Goal: Transaction & Acquisition: Purchase product/service

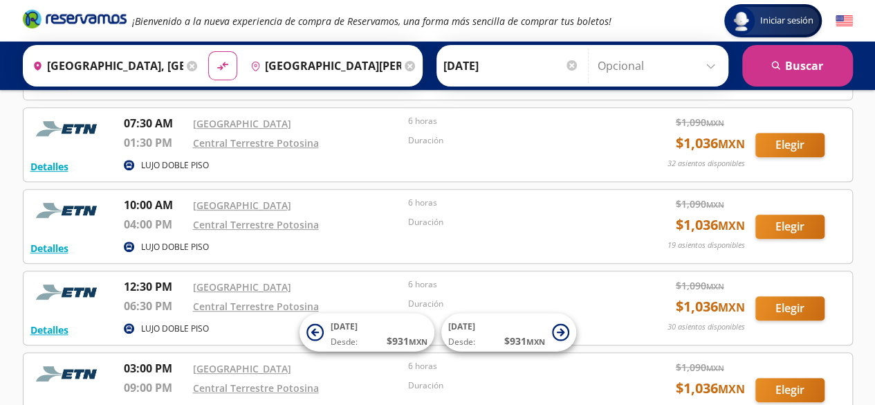
scroll to position [249, 0]
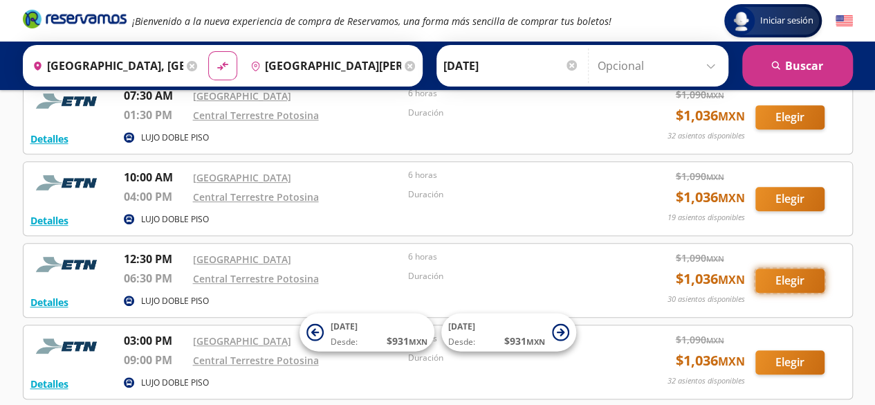
click at [790, 284] on button "Elegir" at bounding box center [789, 280] width 69 height 24
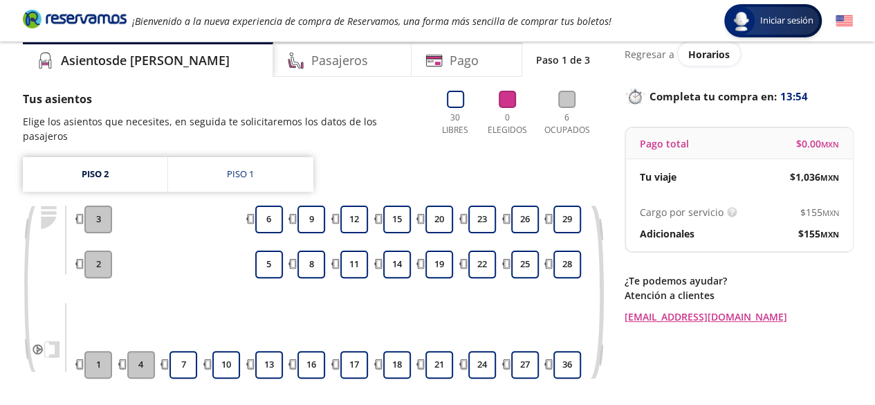
scroll to position [55, 0]
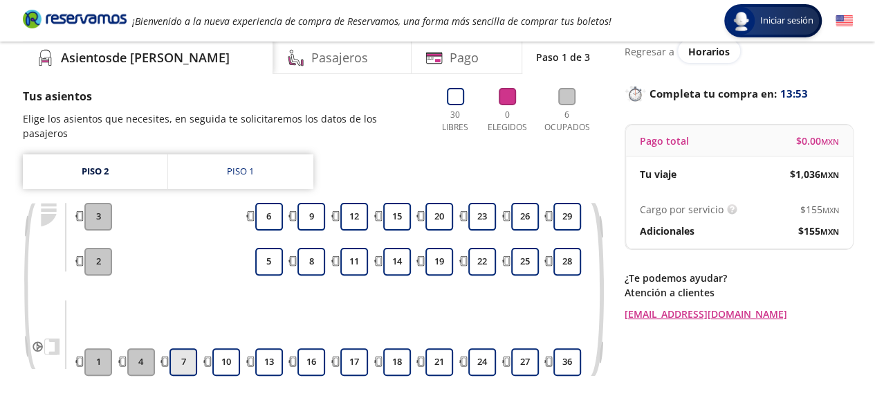
click at [178, 348] on button "7" at bounding box center [183, 362] width 28 height 28
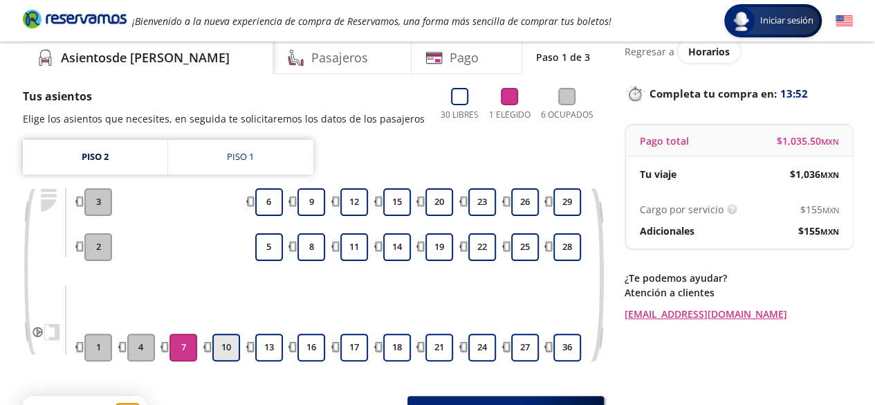
click at [223, 349] on button "10" at bounding box center [226, 347] width 28 height 28
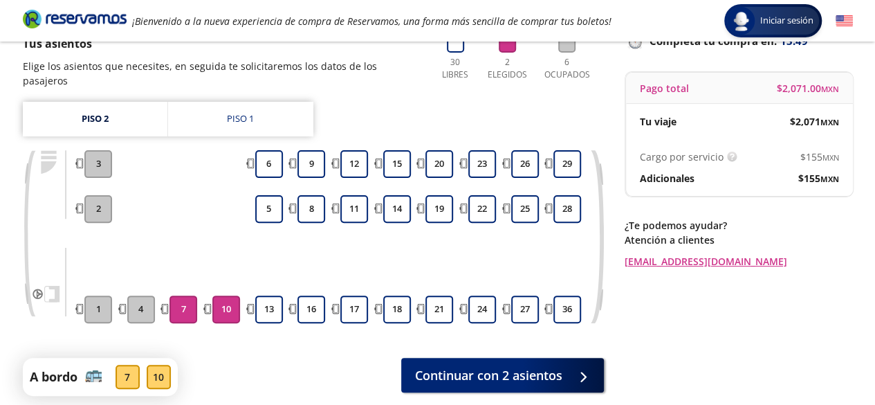
scroll to position [111, 0]
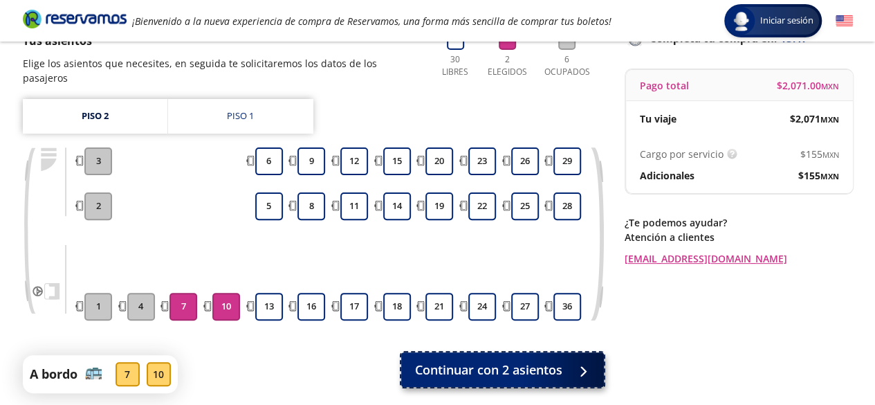
click at [526, 360] on span "Continuar con 2 asientos" at bounding box center [488, 369] width 147 height 19
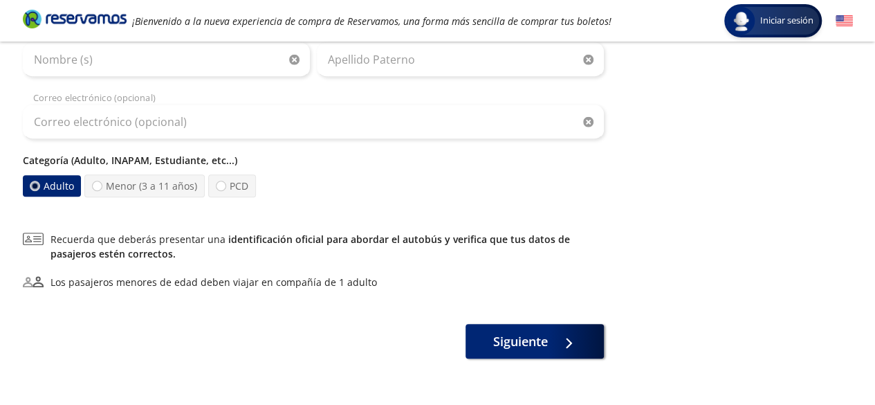
scroll to position [443, 0]
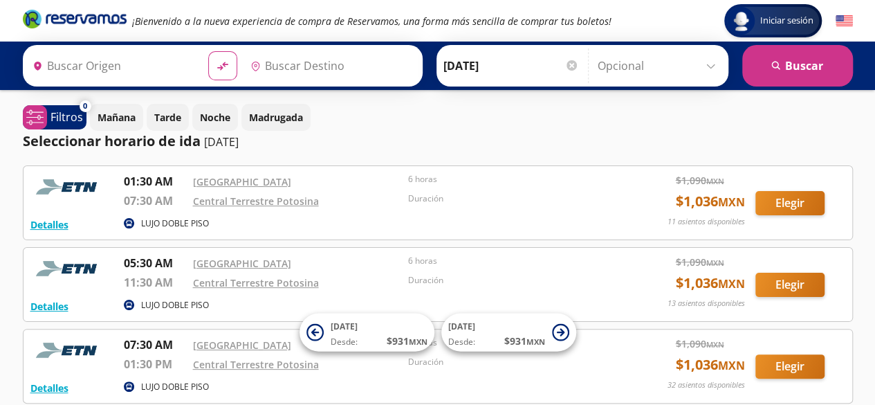
type input "[GEOGRAPHIC_DATA], [GEOGRAPHIC_DATA]"
type input "[GEOGRAPHIC_DATA][PERSON_NAME], [GEOGRAPHIC_DATA][PERSON_NAME]"
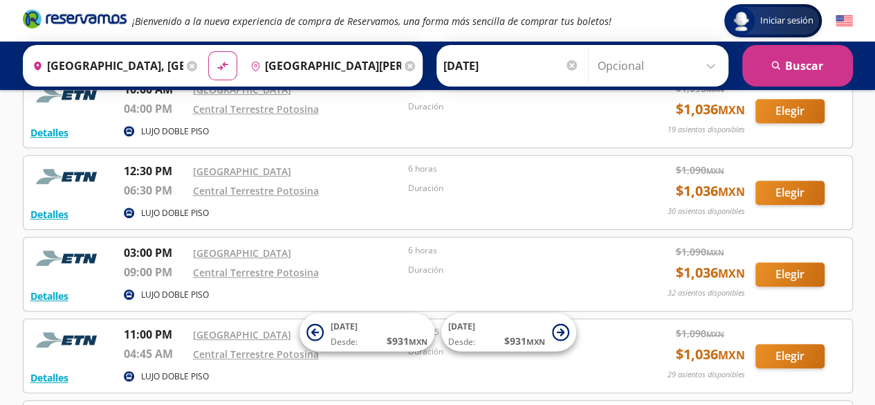
scroll to position [360, 0]
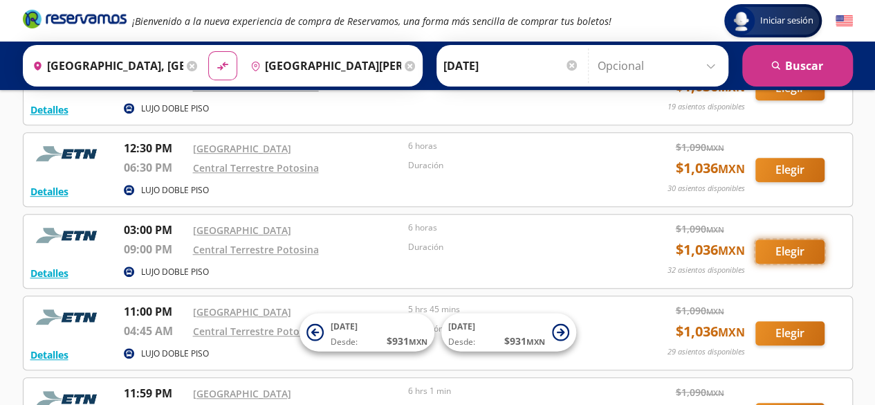
click at [788, 250] on button "Elegir" at bounding box center [789, 251] width 69 height 24
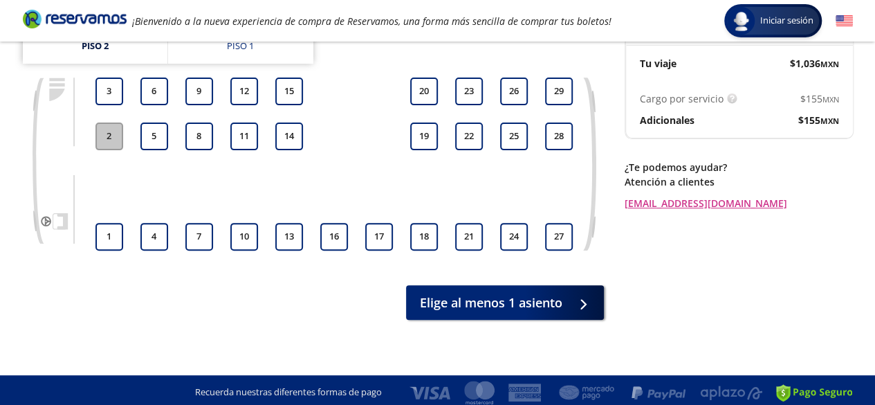
scroll to position [170, 0]
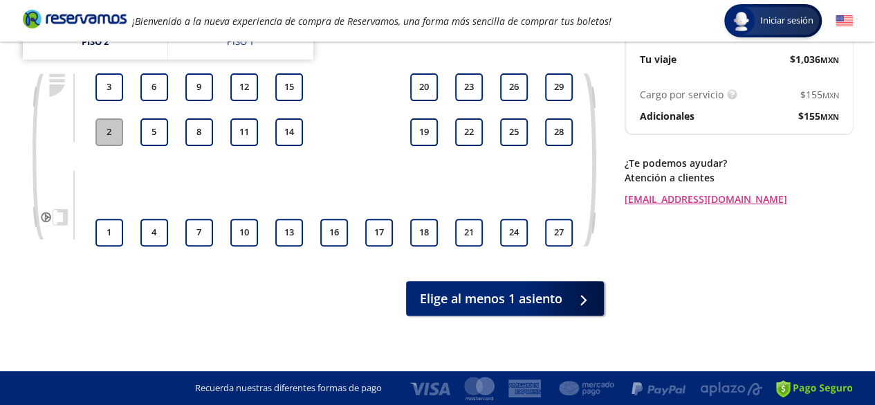
click at [93, 234] on div "1" at bounding box center [109, 233] width 35 height 28
click at [162, 238] on button "4" at bounding box center [154, 233] width 28 height 28
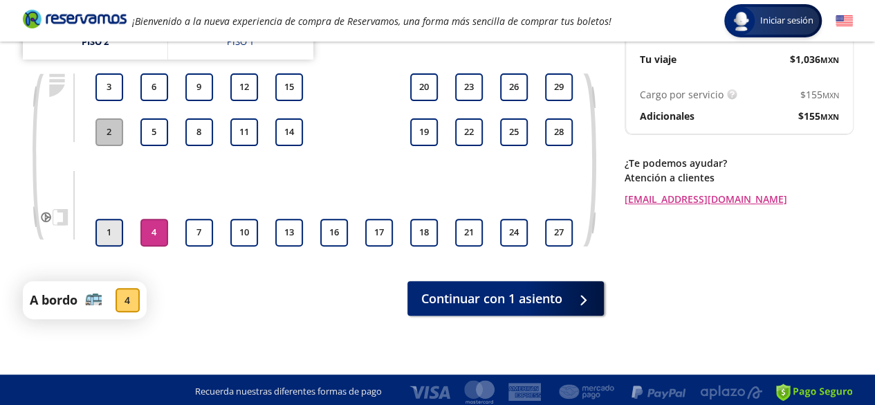
click at [109, 228] on button "1" at bounding box center [109, 233] width 28 height 28
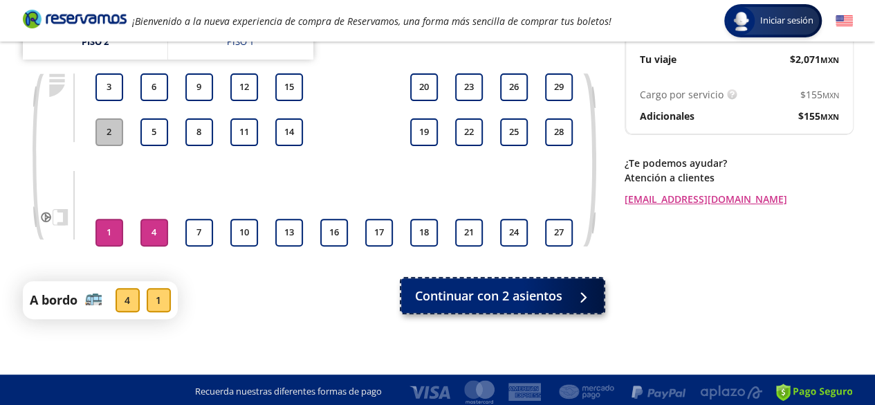
click at [429, 293] on span "Continuar con 2 asientos" at bounding box center [488, 295] width 147 height 19
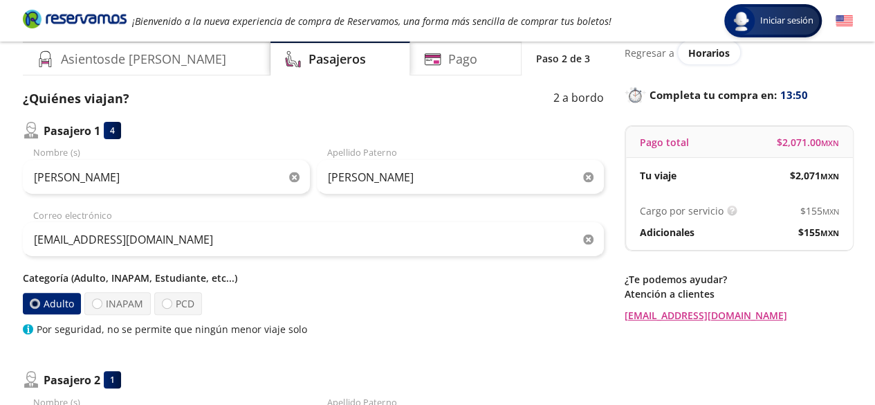
scroll to position [55, 0]
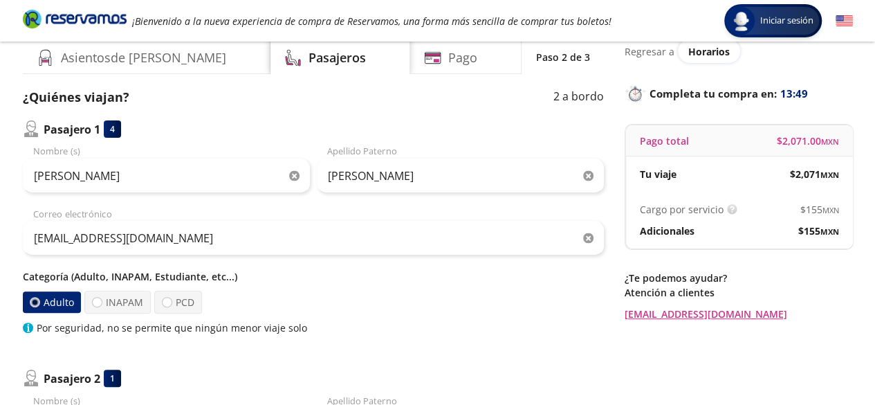
click at [120, 279] on p "Categoría (Adulto, INAPAM, Estudiante, etc...)" at bounding box center [313, 276] width 581 height 15
click at [115, 301] on label "INAPAM" at bounding box center [117, 301] width 66 height 23
click at [102, 301] on input "INAPAM" at bounding box center [97, 301] width 9 height 9
radio input "true"
radio input "false"
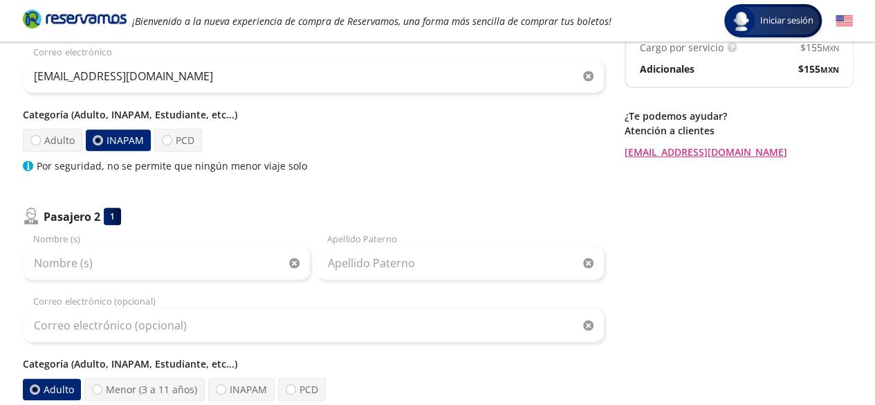
scroll to position [277, 0]
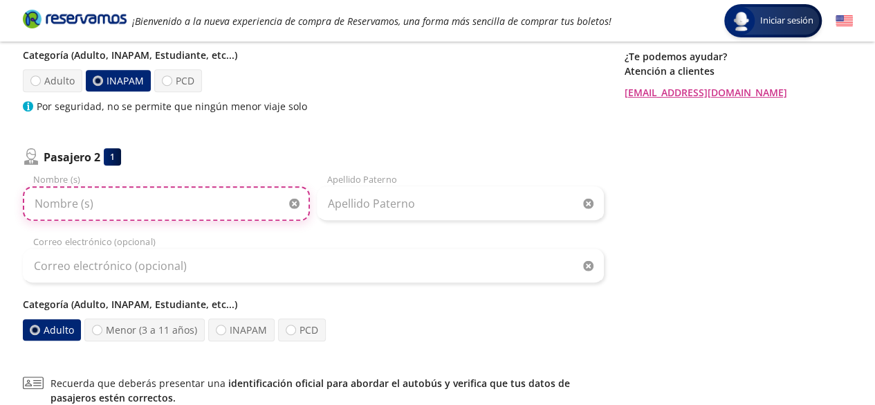
click at [184, 203] on input "Nombre (s)" at bounding box center [166, 203] width 287 height 35
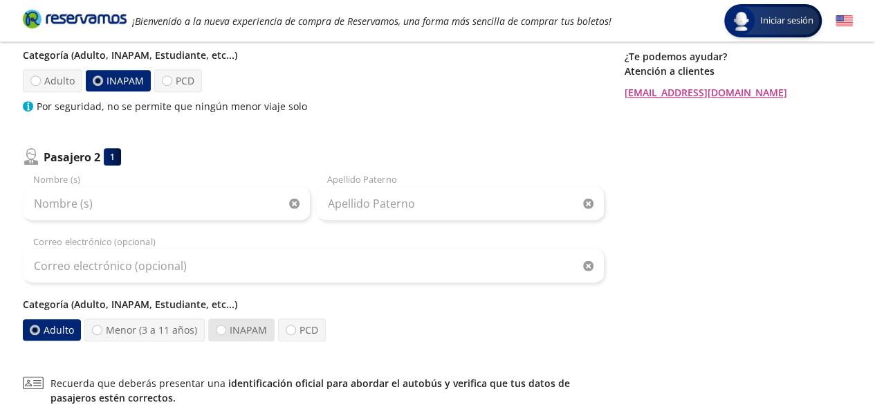
click at [230, 334] on label "INAPAM" at bounding box center [241, 329] width 66 height 23
click at [225, 334] on input "INAPAM" at bounding box center [220, 329] width 9 height 9
radio input "true"
radio input "false"
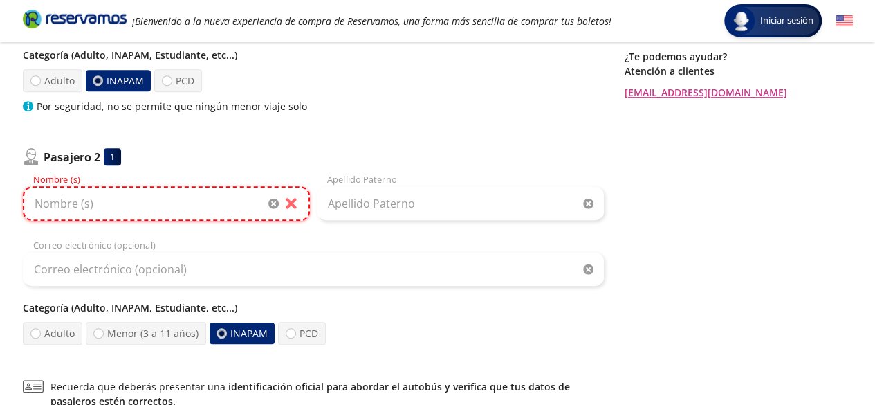
click at [157, 208] on input "Nombre (s)" at bounding box center [166, 203] width 287 height 35
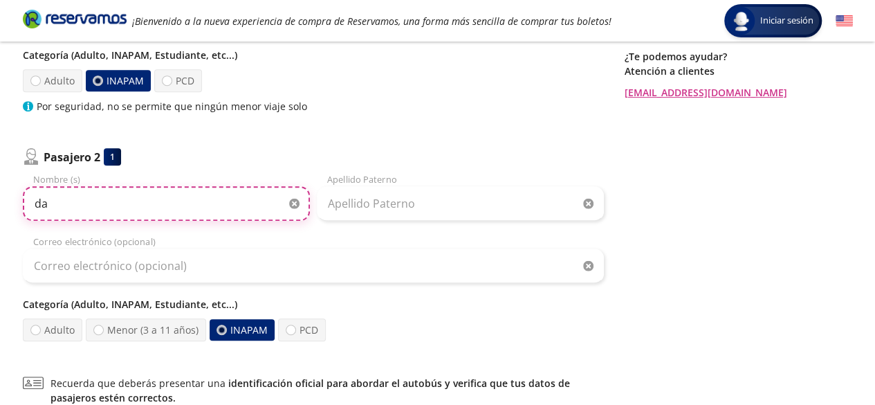
type input "d"
type input "[PERSON_NAME]"
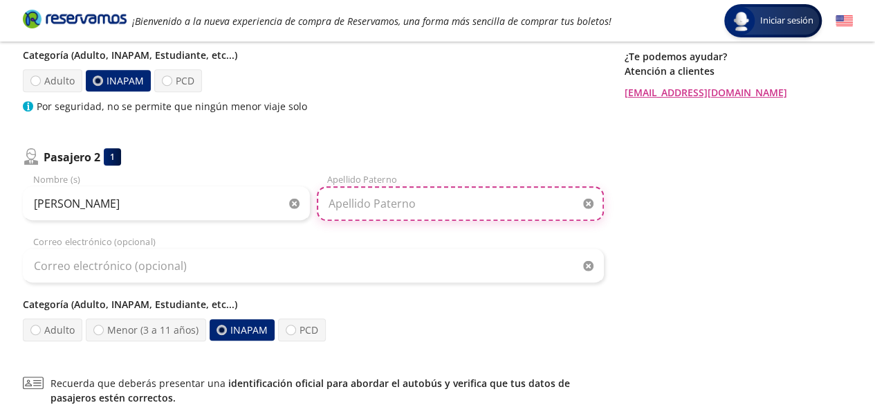
click at [436, 204] on input "Apellido Paterno" at bounding box center [460, 203] width 287 height 35
type input "a"
type input "[PERSON_NAME]"
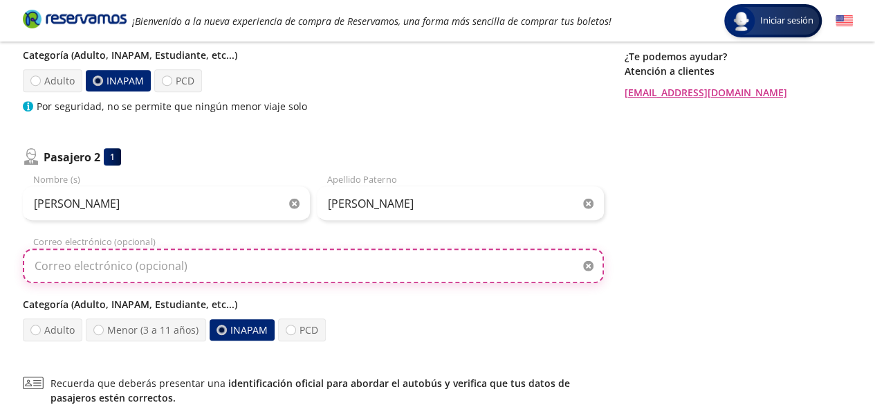
click at [248, 262] on input "Correo electrónico (opcional)" at bounding box center [313, 265] width 581 height 35
type input "C"
type input "[EMAIL_ADDRESS][DOMAIN_NAME]"
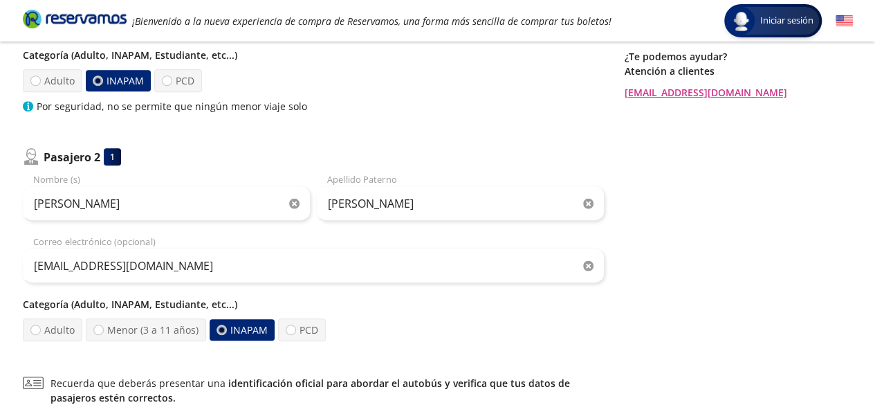
click at [12, 333] on div "Group 9 Created with Sketch. Datos para la compra Ciudad de [GEOGRAPHIC_DATA] -…" at bounding box center [437, 157] width 875 height 869
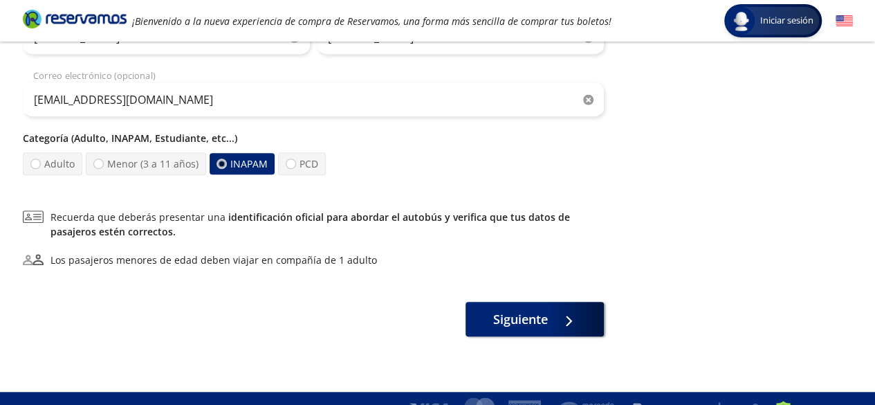
scroll to position [463, 0]
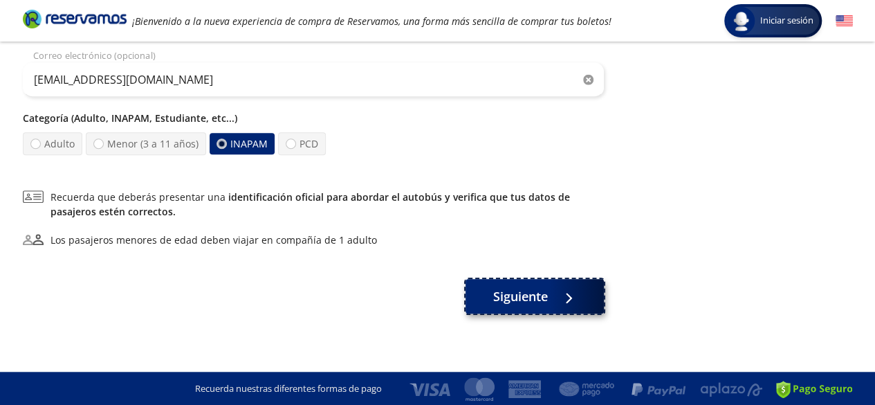
click at [497, 312] on button "Siguiente" at bounding box center [534, 296] width 138 height 35
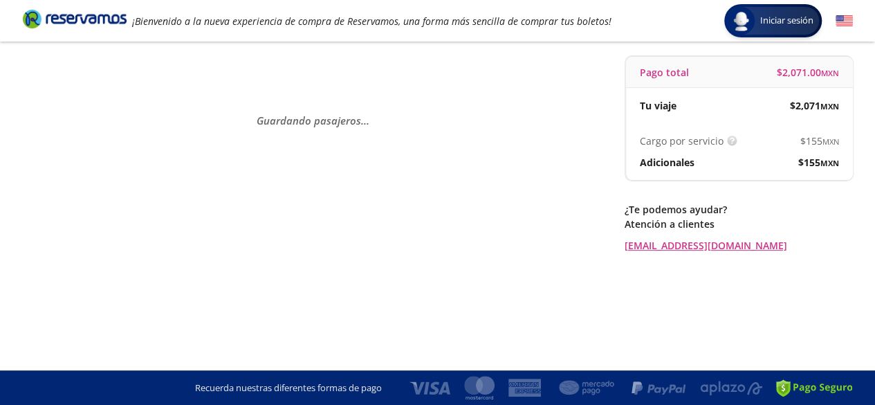
scroll to position [0, 0]
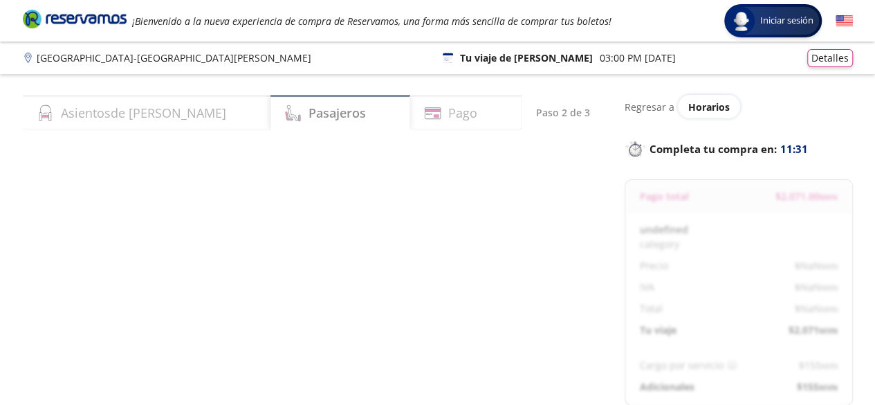
select select "MX"
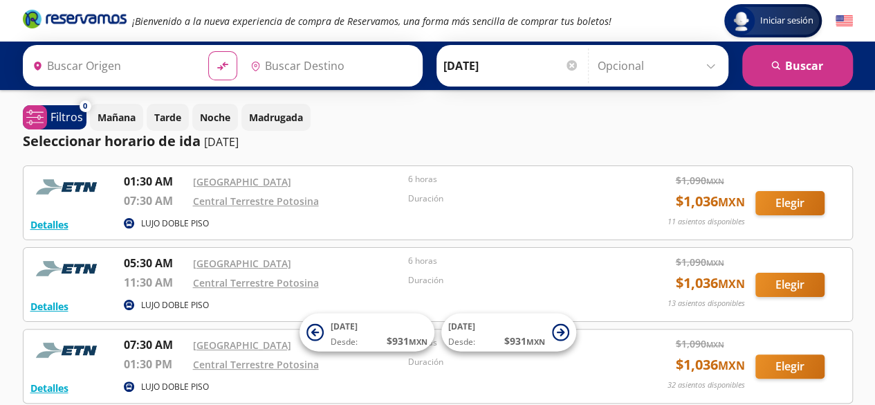
type input "[GEOGRAPHIC_DATA], [GEOGRAPHIC_DATA]"
type input "[GEOGRAPHIC_DATA][PERSON_NAME], [GEOGRAPHIC_DATA][PERSON_NAME]"
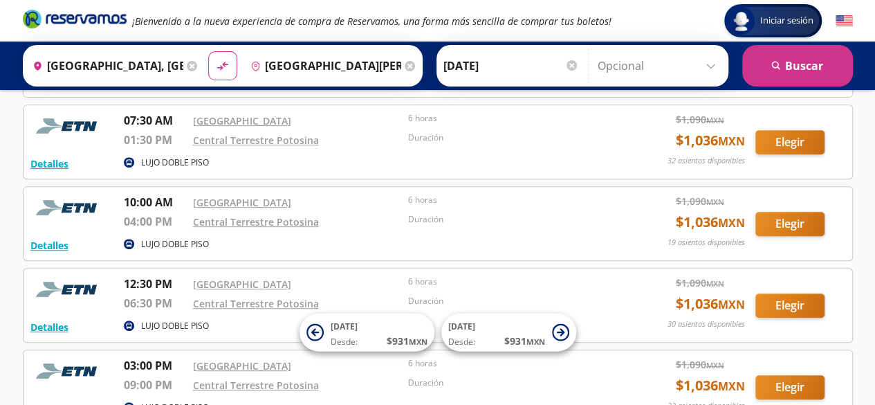
scroll to position [249, 0]
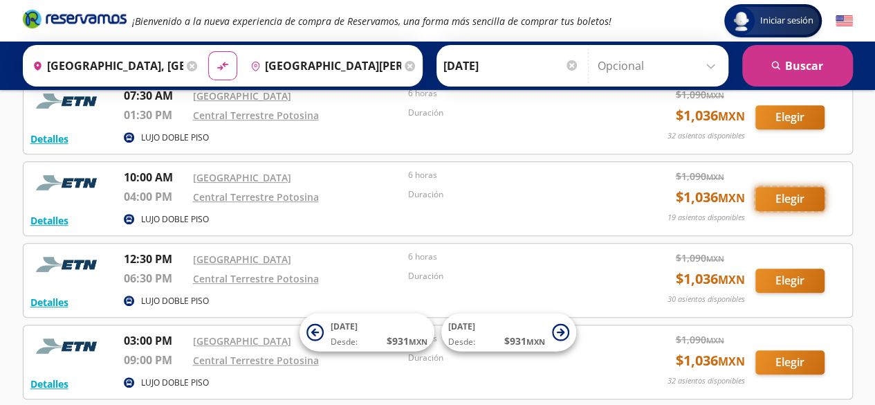
click at [766, 193] on button "Elegir" at bounding box center [789, 199] width 69 height 24
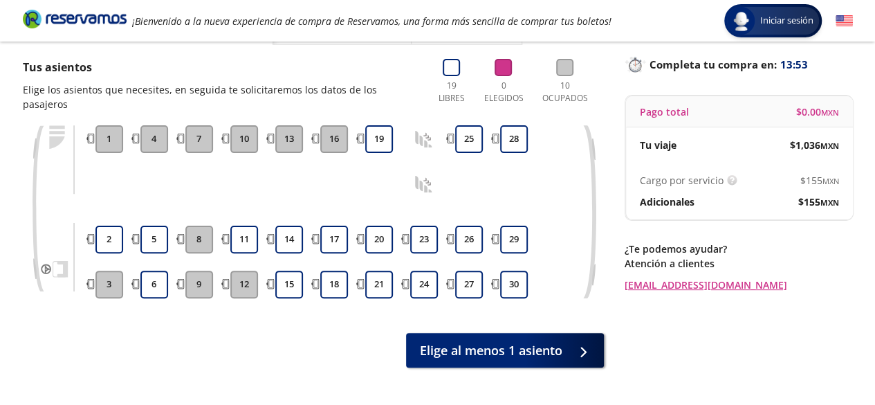
scroll to position [83, 0]
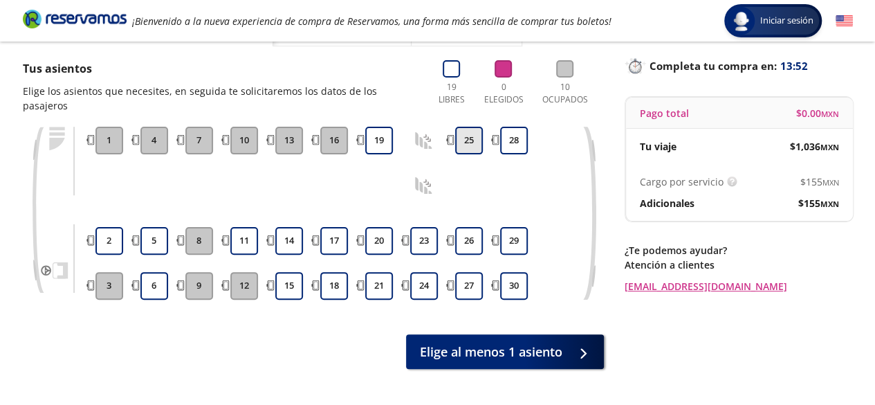
click at [461, 127] on button "25" at bounding box center [469, 141] width 28 height 28
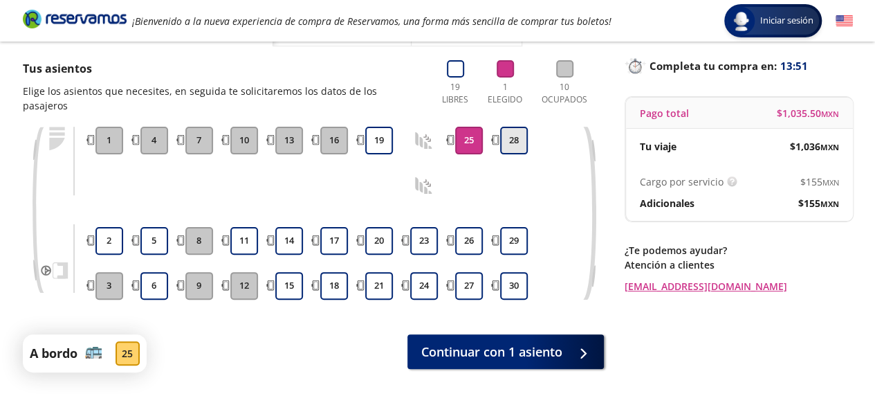
click at [524, 127] on button "28" at bounding box center [514, 141] width 28 height 28
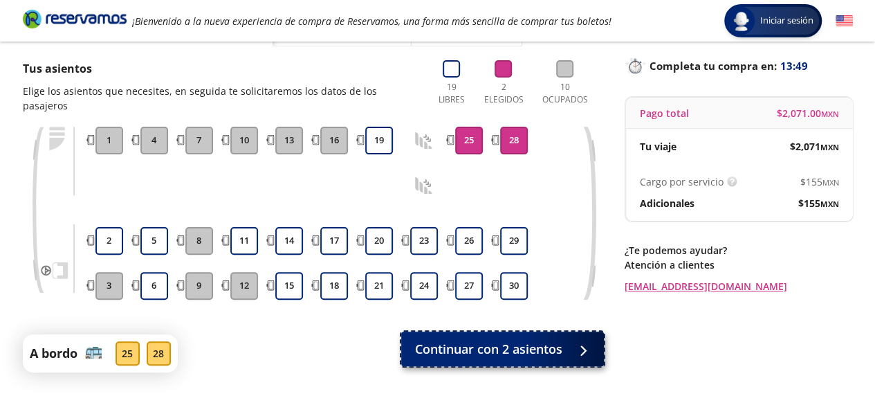
click at [456, 340] on span "Continuar con 2 asientos" at bounding box center [488, 349] width 147 height 19
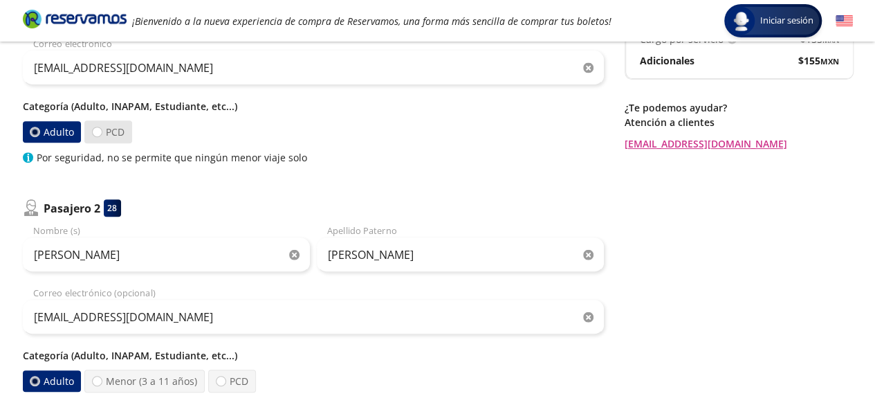
scroll to position [138, 0]
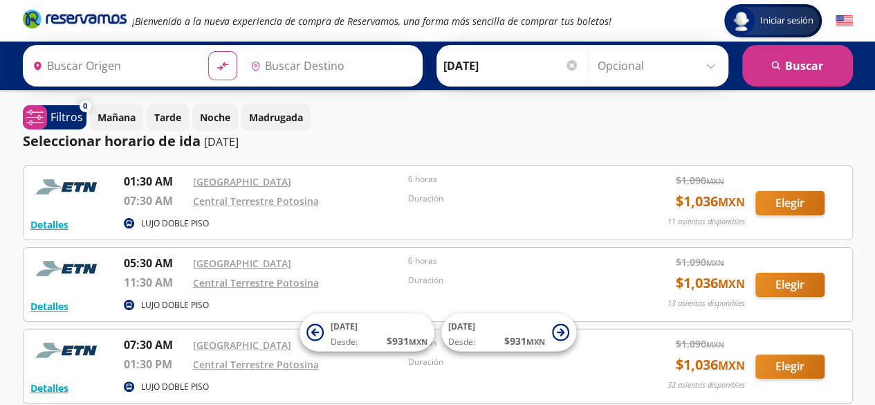
type input "[GEOGRAPHIC_DATA], [GEOGRAPHIC_DATA]"
type input "[GEOGRAPHIC_DATA][PERSON_NAME], [GEOGRAPHIC_DATA][PERSON_NAME]"
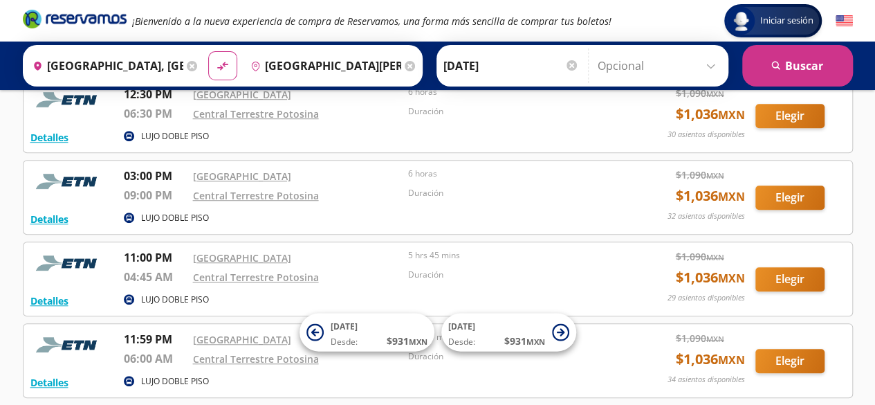
scroll to position [415, 0]
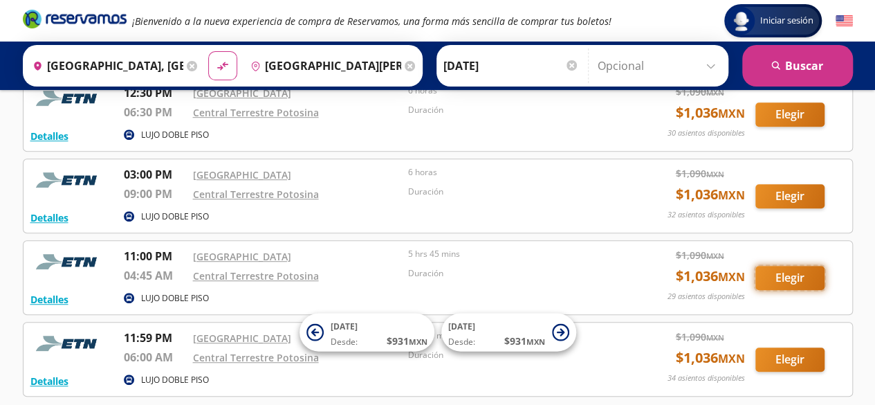
click at [777, 269] on button "Elegir" at bounding box center [789, 278] width 69 height 24
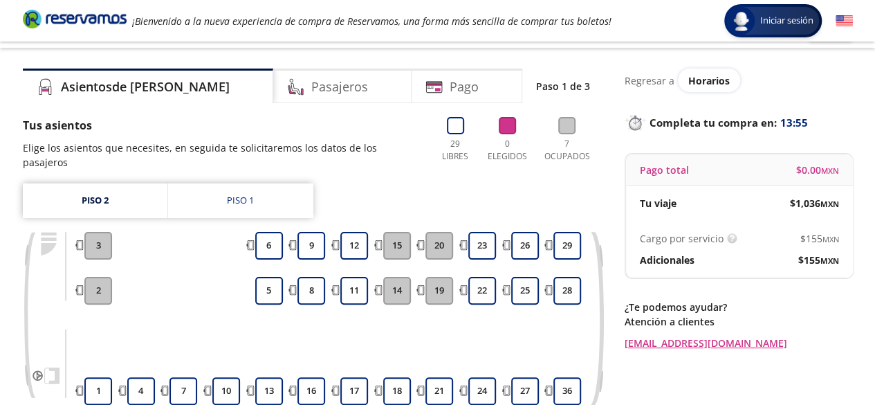
scroll to position [28, 0]
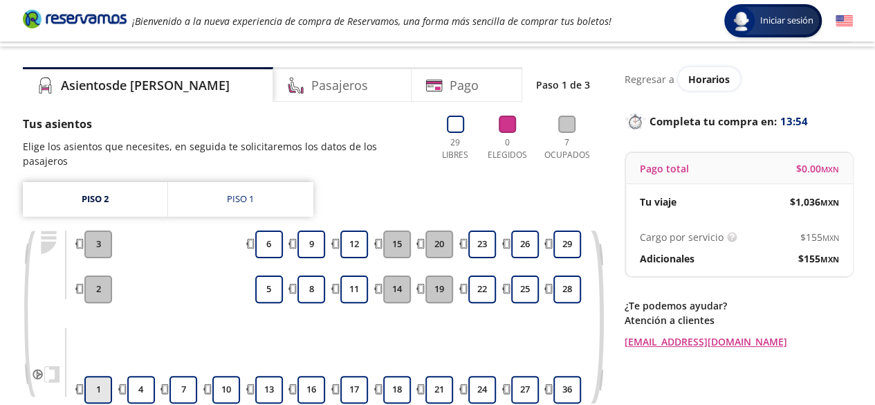
click at [87, 376] on button "1" at bounding box center [98, 390] width 28 height 28
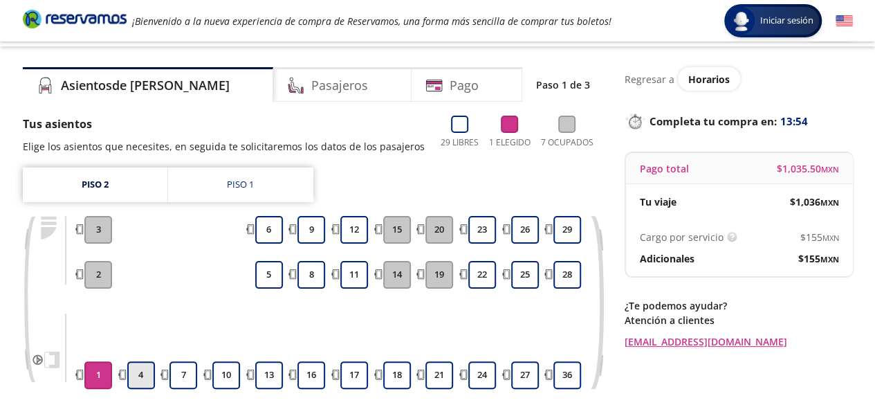
click at [140, 378] on button "4" at bounding box center [141, 375] width 28 height 28
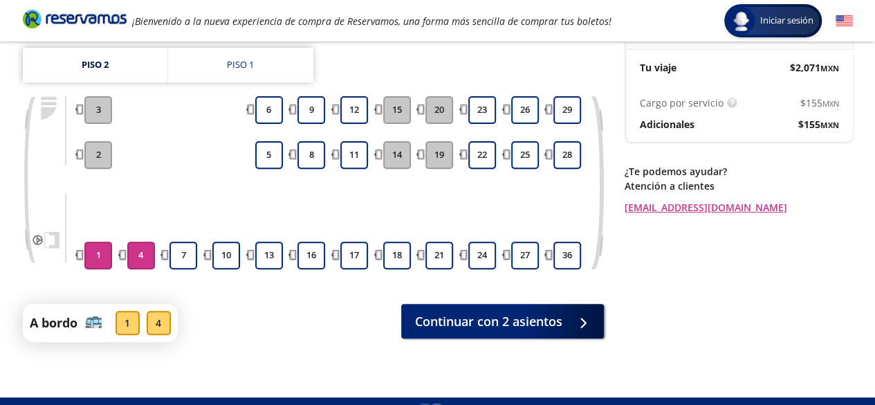
scroll to position [166, 0]
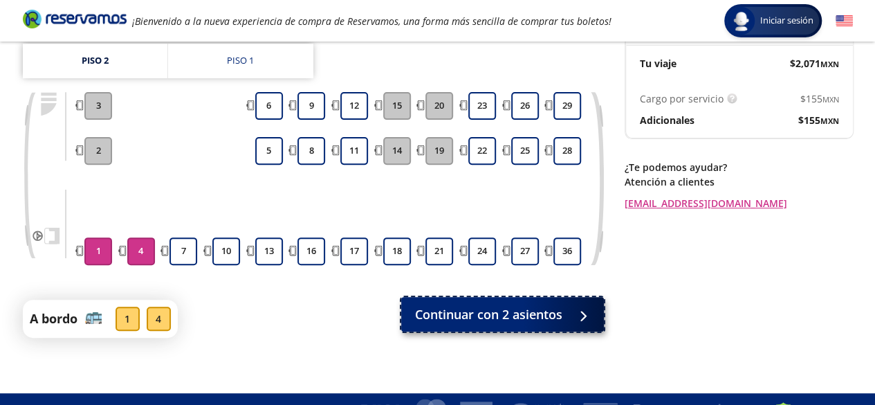
click at [492, 305] on span "Continuar con 2 asientos" at bounding box center [488, 314] width 147 height 19
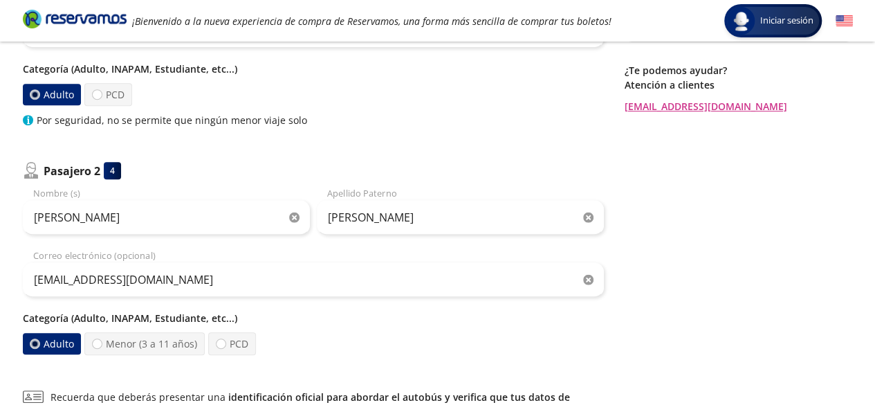
scroll to position [304, 0]
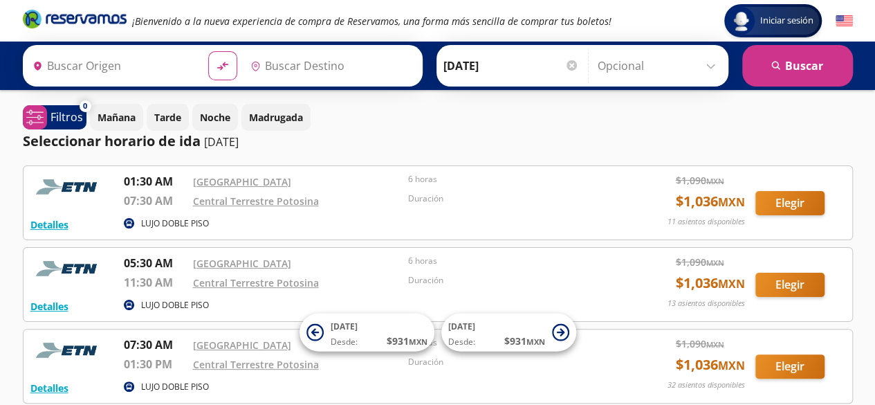
type input "[GEOGRAPHIC_DATA], [GEOGRAPHIC_DATA]"
type input "[GEOGRAPHIC_DATA][PERSON_NAME], [GEOGRAPHIC_DATA][PERSON_NAME]"
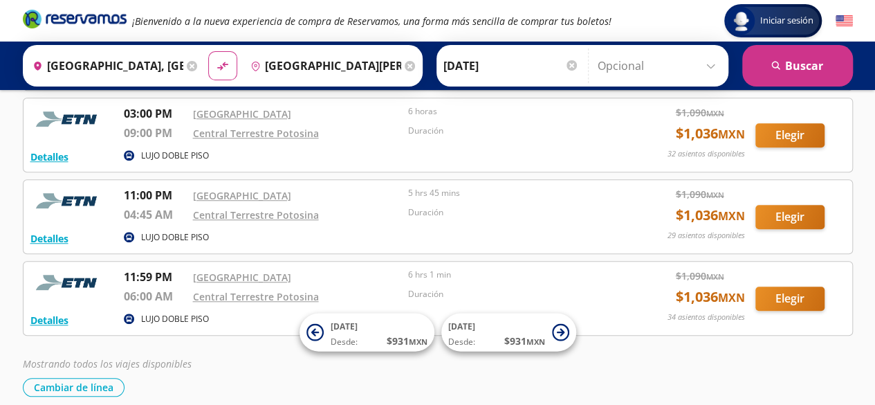
scroll to position [477, 0]
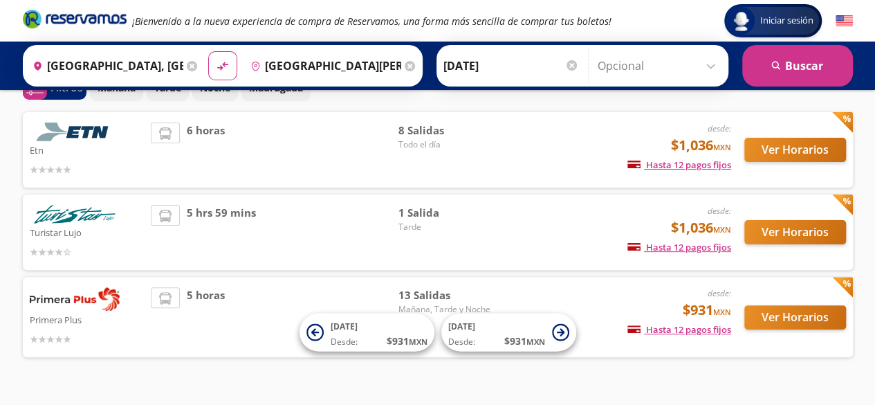
scroll to position [104, 0]
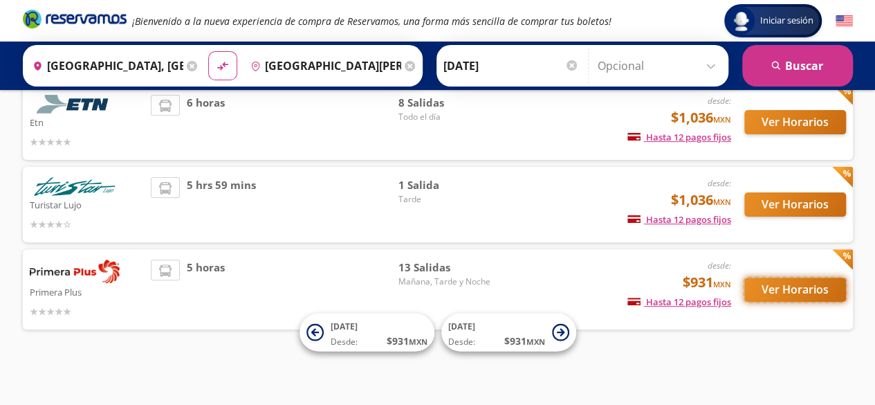
click at [818, 297] on button "Ver Horarios" at bounding box center [795, 289] width 102 height 24
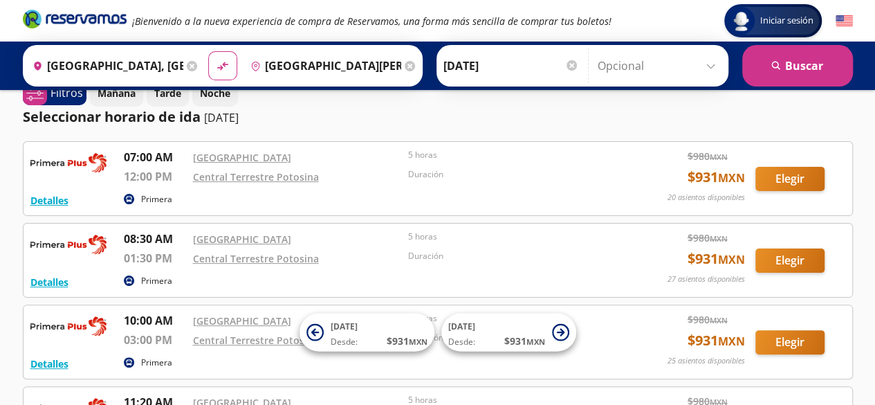
scroll to position [28, 0]
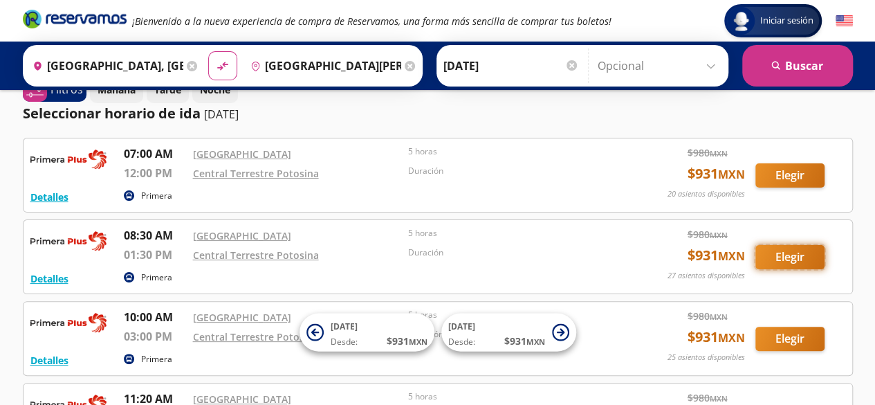
click at [782, 247] on button "Elegir" at bounding box center [789, 257] width 69 height 24
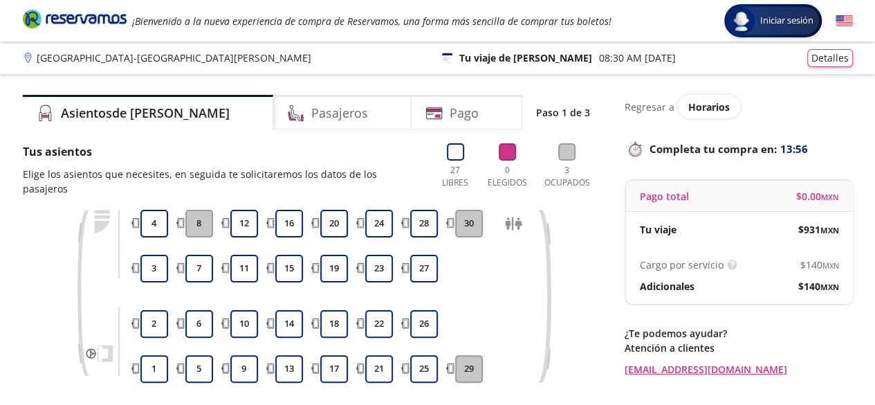
scroll to position [28, 0]
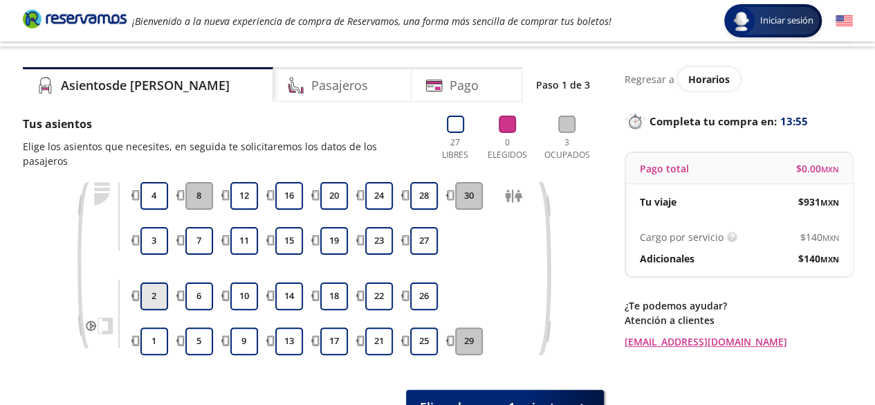
click at [165, 282] on button "2" at bounding box center [154, 296] width 28 height 28
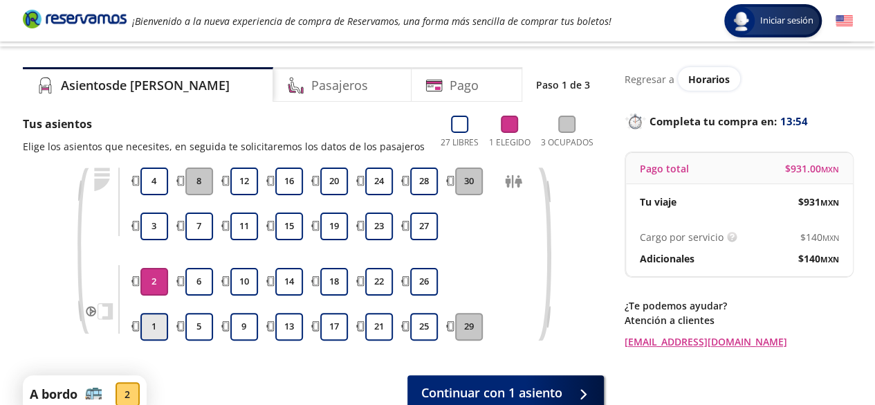
click at [156, 320] on button "1" at bounding box center [154, 327] width 28 height 28
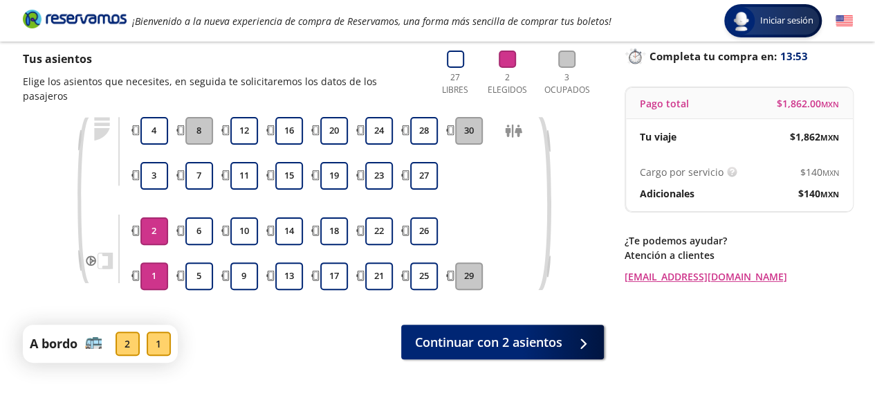
scroll to position [126, 0]
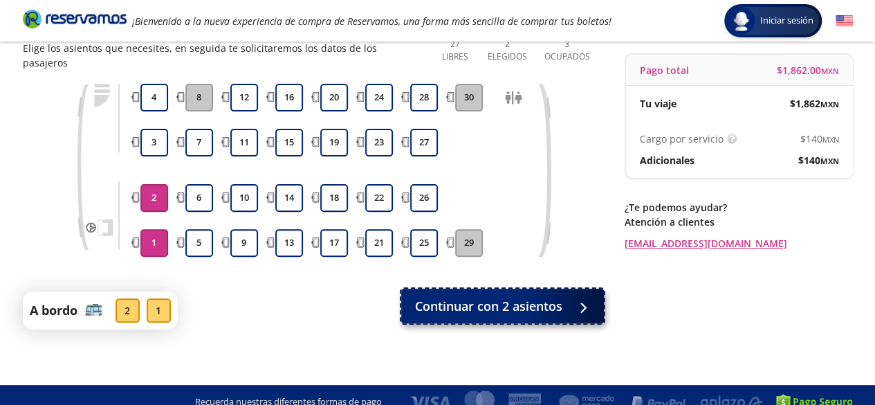
click at [462, 297] on span "Continuar con 2 asientos" at bounding box center [488, 306] width 147 height 19
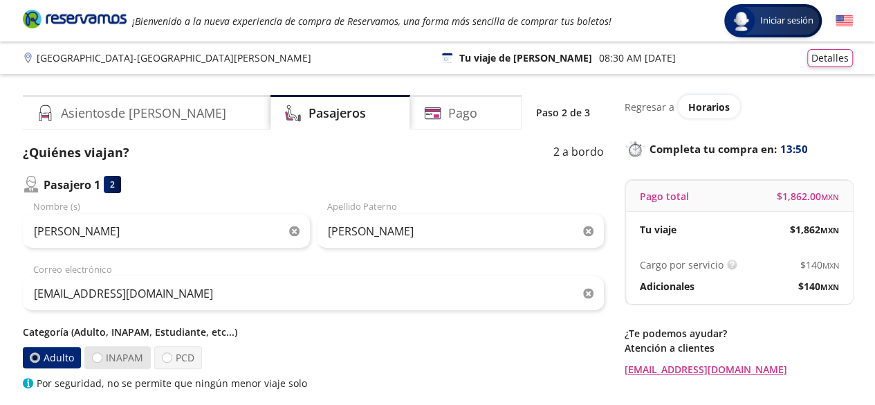
click at [119, 359] on label "INAPAM" at bounding box center [117, 357] width 66 height 23
click at [102, 359] on input "INAPAM" at bounding box center [97, 357] width 9 height 9
radio input "true"
radio input "false"
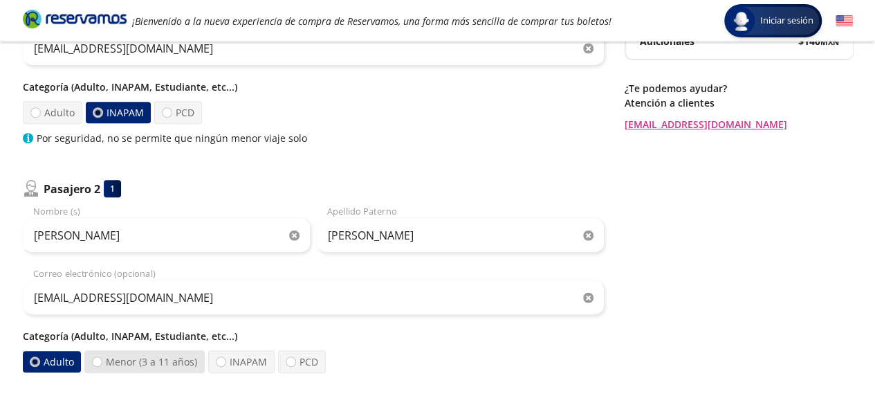
scroll to position [249, 0]
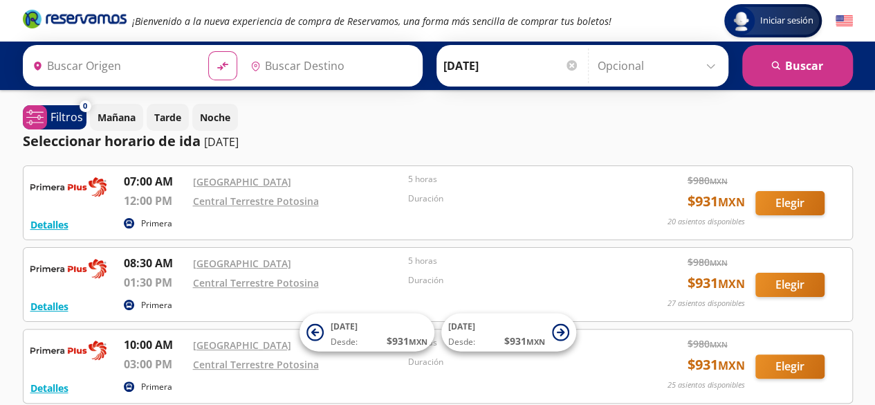
type input "[GEOGRAPHIC_DATA], [GEOGRAPHIC_DATA]"
type input "[GEOGRAPHIC_DATA][PERSON_NAME], [GEOGRAPHIC_DATA][PERSON_NAME]"
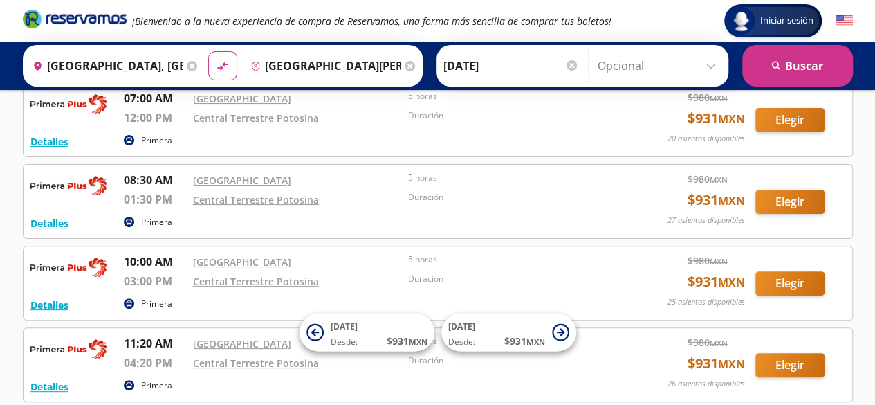
scroll to position [138, 0]
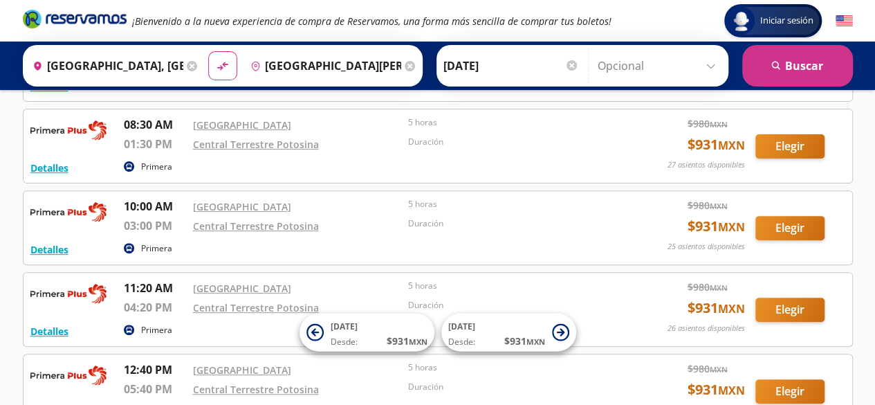
click at [796, 212] on div "Detalles Primera 10:00 AM Central del Norte 03:00 PM Central Terrestre Potosina…" at bounding box center [437, 227] width 815 height 59
click at [790, 223] on button "Elegir" at bounding box center [789, 228] width 69 height 24
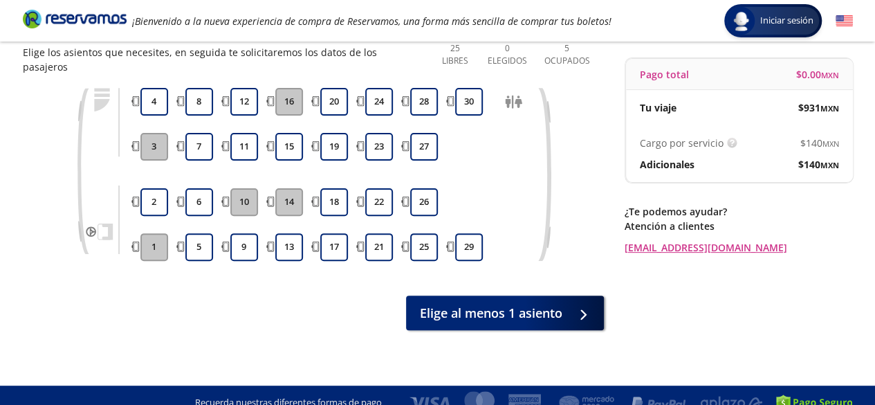
scroll to position [124, 0]
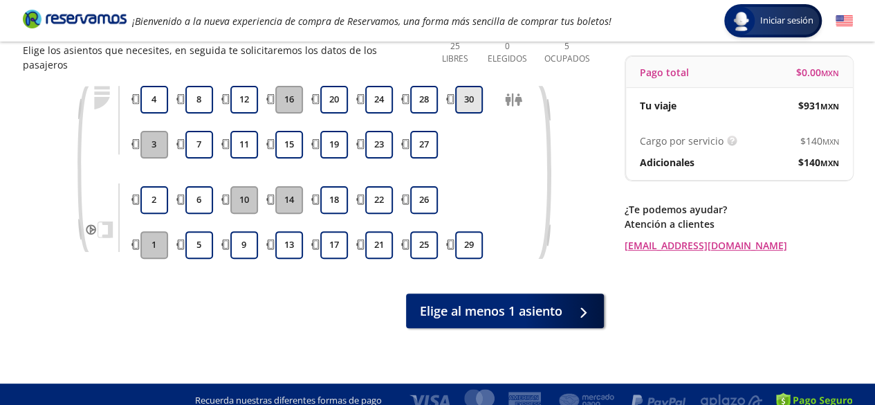
click at [460, 86] on button "30" at bounding box center [469, 100] width 28 height 28
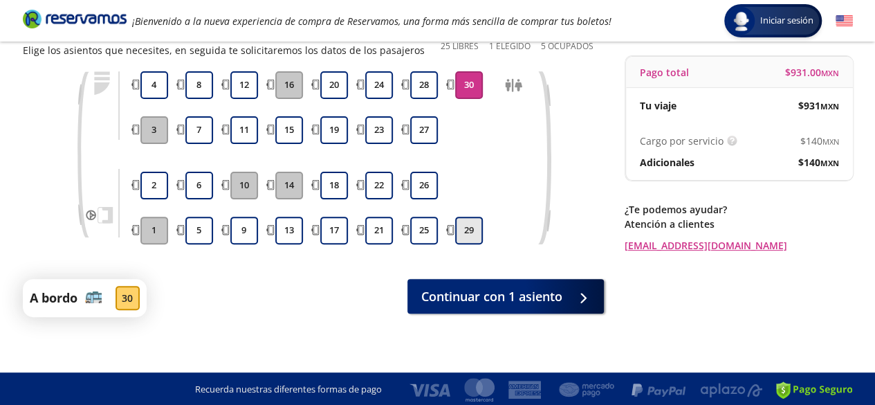
click at [465, 219] on button "29" at bounding box center [469, 230] width 28 height 28
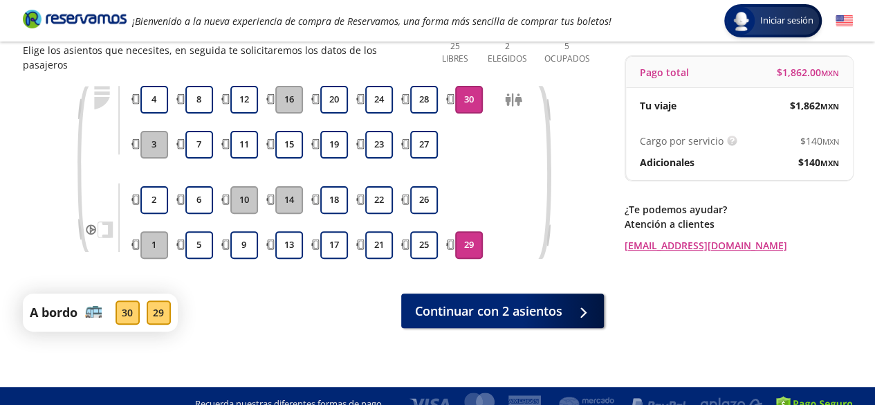
scroll to position [126, 0]
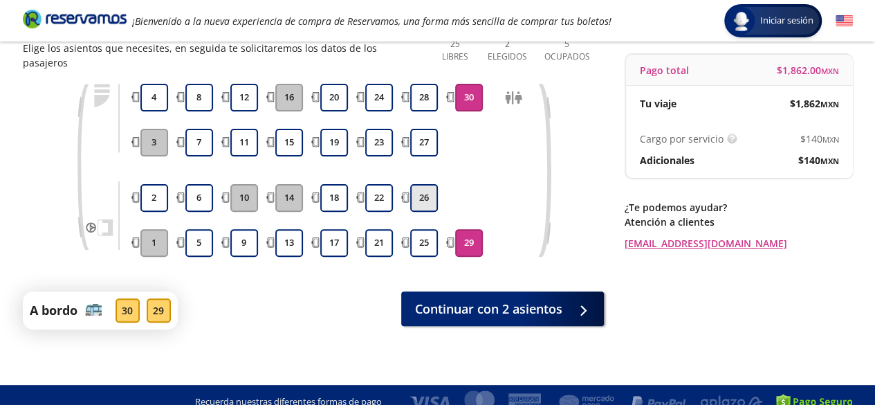
click at [424, 186] on button "26" at bounding box center [424, 198] width 28 height 28
click at [430, 229] on button "25" at bounding box center [424, 243] width 28 height 28
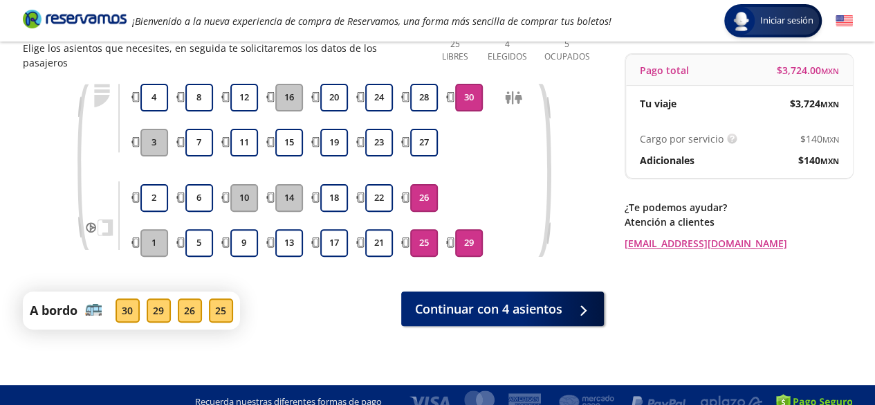
click at [463, 229] on button "29" at bounding box center [469, 243] width 28 height 28
click at [468, 97] on div "29 30" at bounding box center [469, 170] width 35 height 173
click at [465, 89] on button "30" at bounding box center [469, 98] width 28 height 28
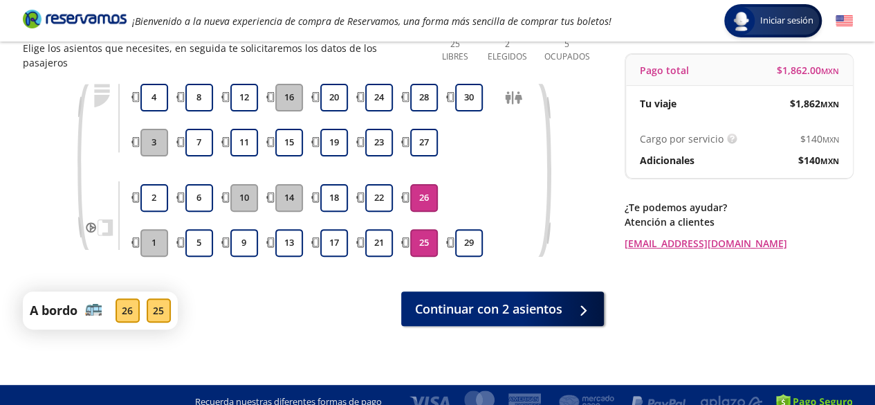
click at [429, 186] on button "26" at bounding box center [424, 198] width 28 height 28
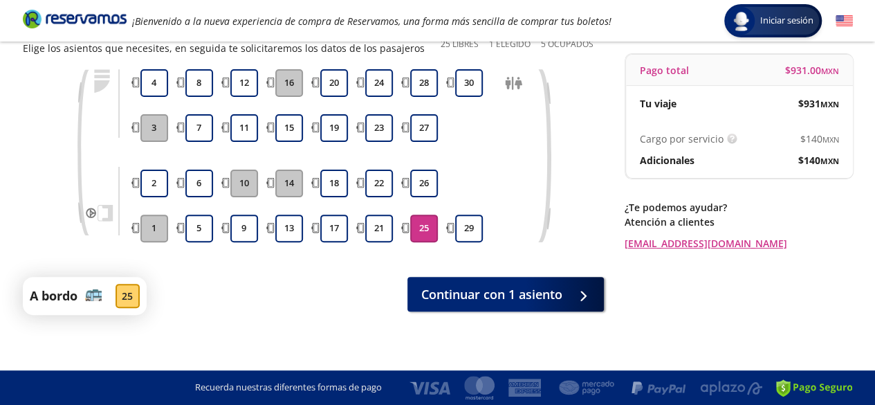
click at [433, 222] on button "25" at bounding box center [424, 228] width 28 height 28
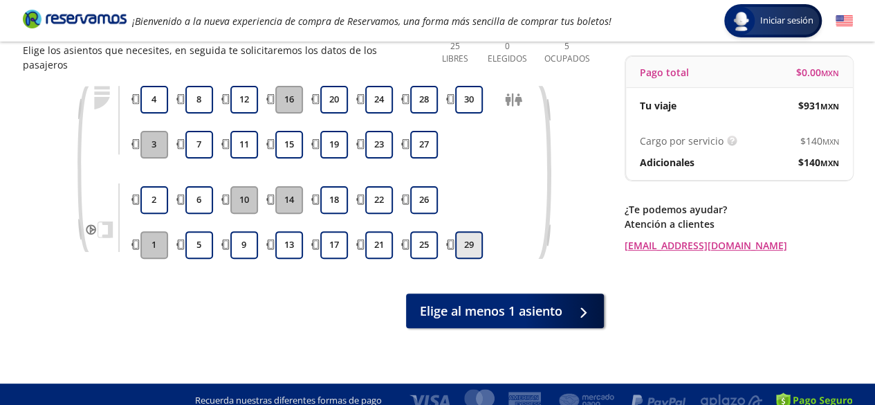
click at [468, 232] on button "29" at bounding box center [469, 245] width 28 height 28
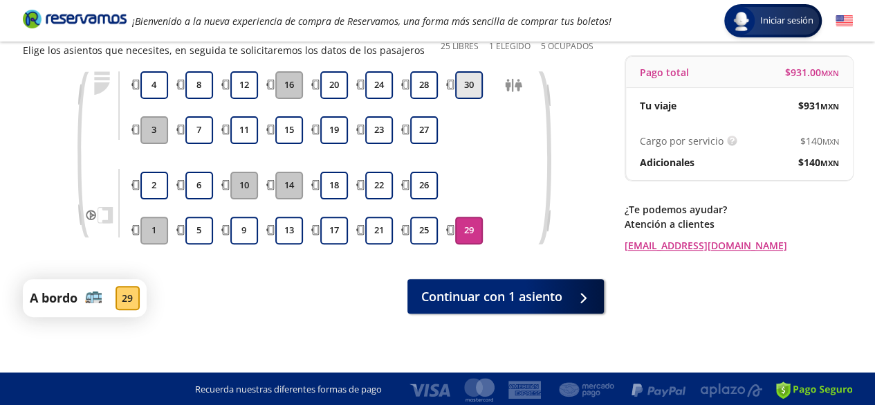
click at [461, 96] on button "30" at bounding box center [469, 85] width 28 height 28
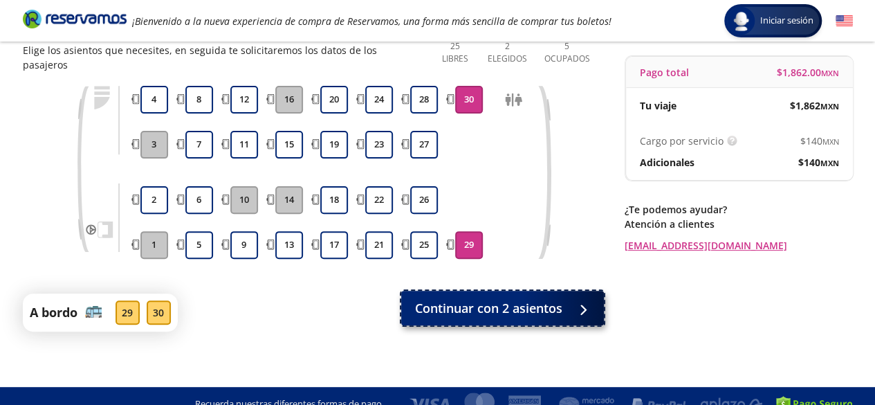
click at [519, 299] on span "Continuar con 2 asientos" at bounding box center [488, 308] width 147 height 19
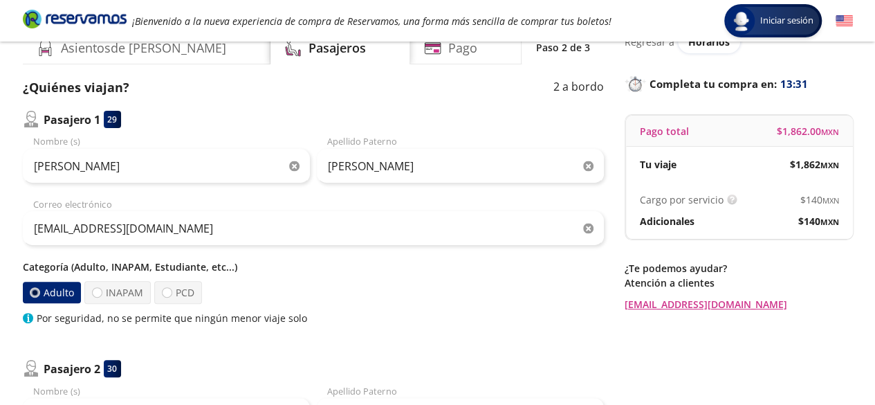
scroll to position [83, 0]
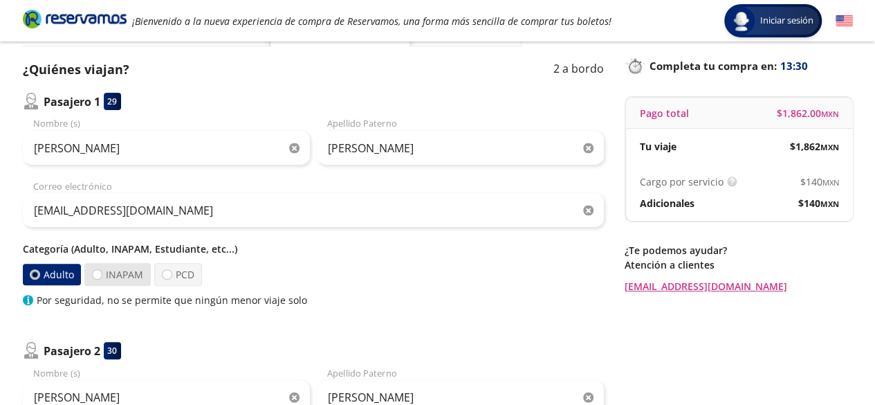
click at [127, 265] on label "INAPAM" at bounding box center [117, 274] width 66 height 23
click at [102, 270] on input "INAPAM" at bounding box center [97, 274] width 9 height 9
radio input "true"
radio input "false"
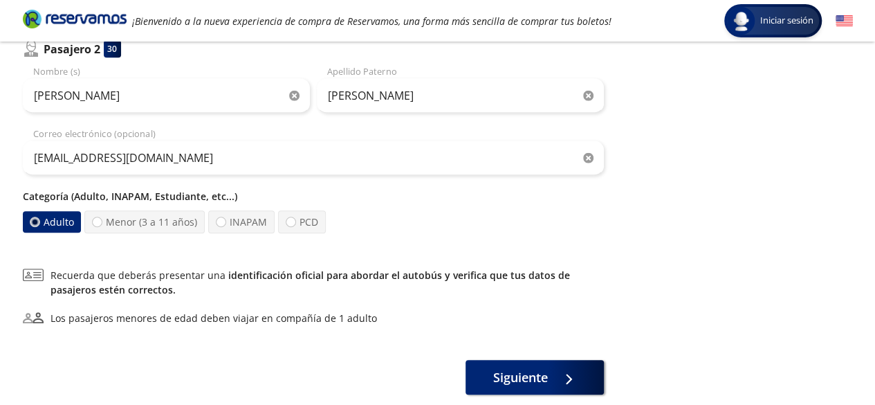
scroll to position [387, 0]
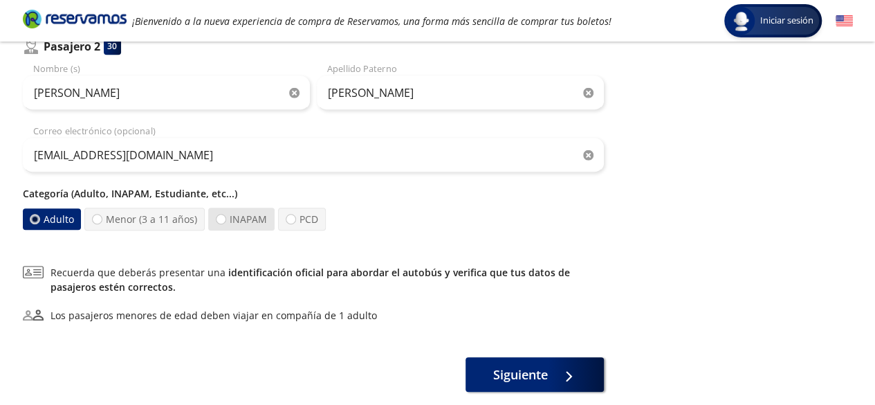
click at [248, 215] on label "INAPAM" at bounding box center [241, 218] width 66 height 23
click at [225, 215] on input "INAPAM" at bounding box center [220, 218] width 9 height 9
radio input "true"
radio input "false"
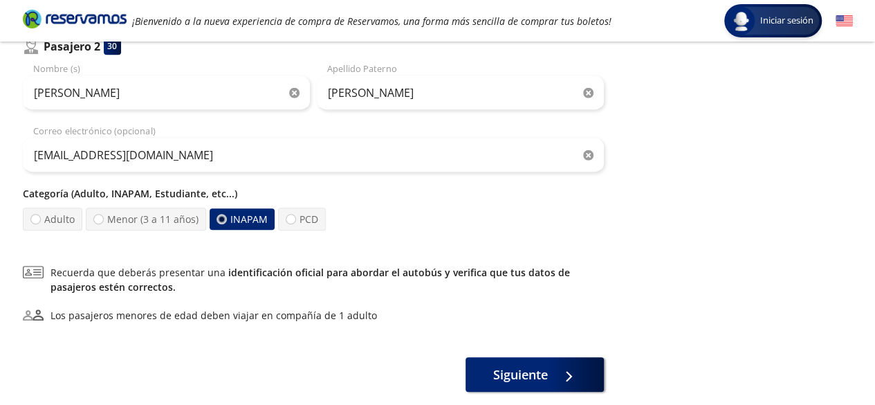
click at [248, 215] on label "INAPAM" at bounding box center [241, 219] width 66 height 22
click at [225, 215] on input "INAPAM" at bounding box center [220, 218] width 9 height 9
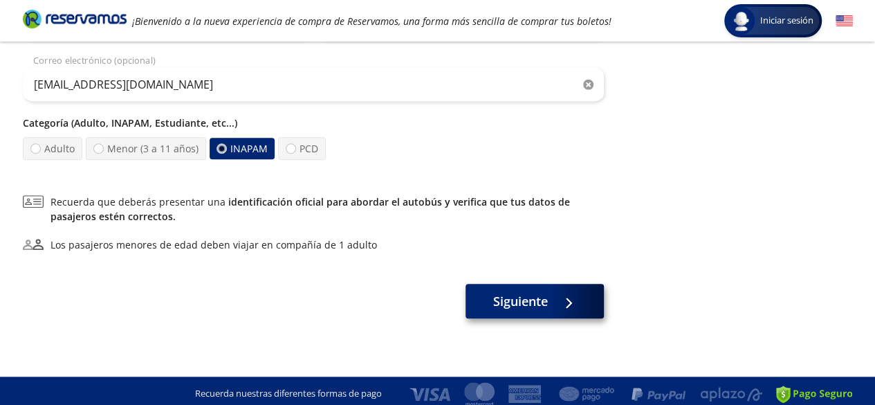
scroll to position [463, 0]
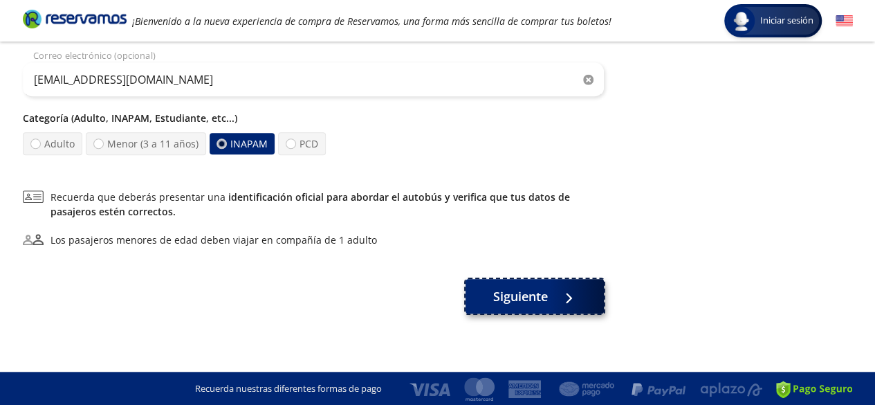
click at [518, 306] on button "Siguiente" at bounding box center [534, 296] width 138 height 35
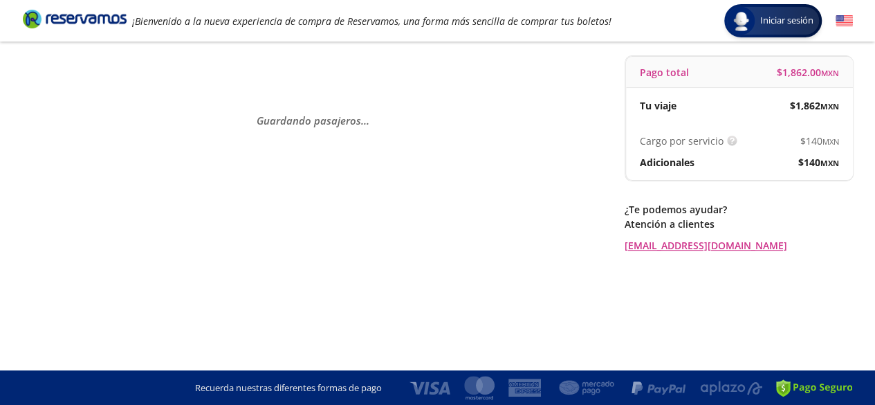
scroll to position [0, 0]
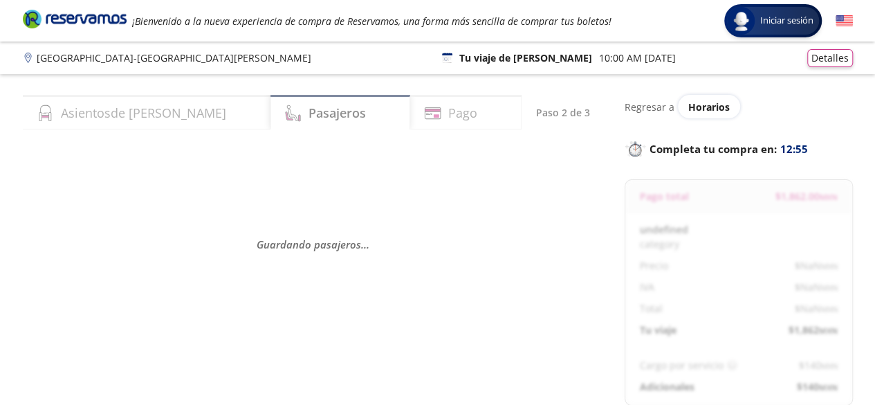
select select "MX"
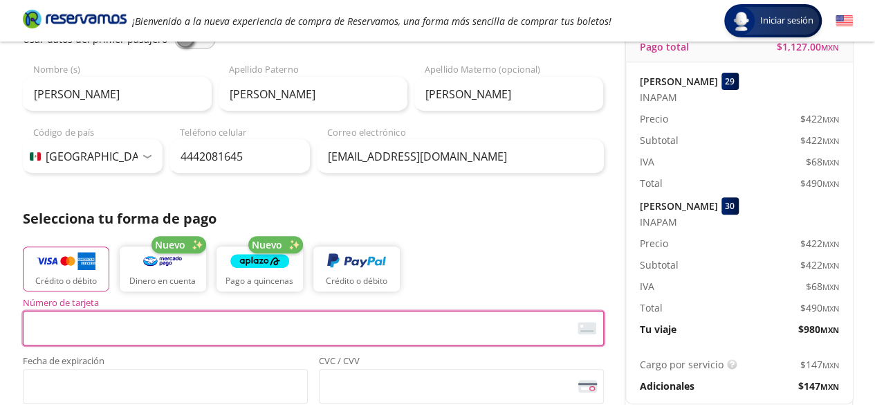
scroll to position [152, 0]
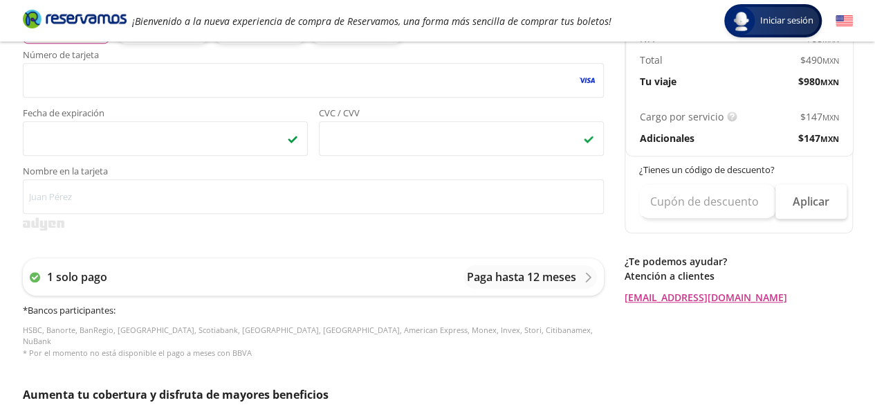
scroll to position [401, 0]
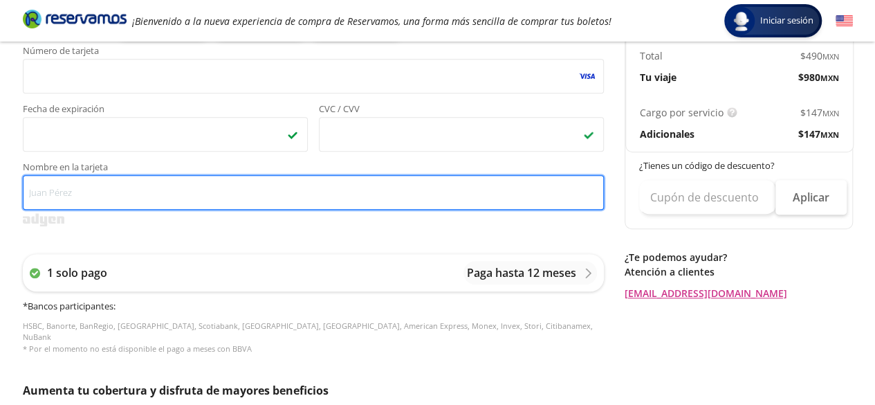
click at [79, 177] on input "Nombre en la tarjeta" at bounding box center [313, 192] width 581 height 35
type input "j"
type input "Juan Alvarado Morales"
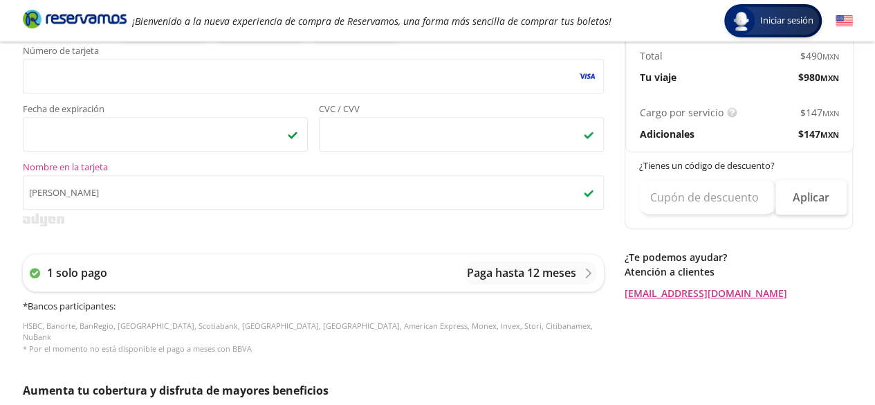
click at [10, 241] on div "Group 9 Created with Sketch. Pago Ciudad de México - San Luis Potosí Iniciar se…" at bounding box center [437, 172] width 875 height 1146
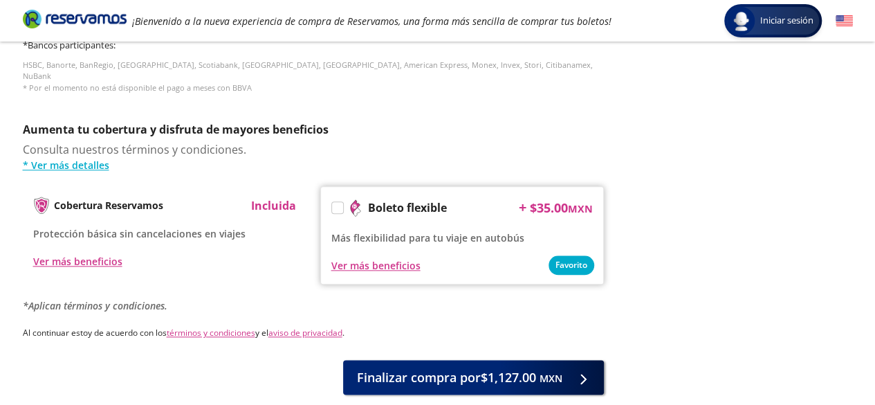
scroll to position [729, 0]
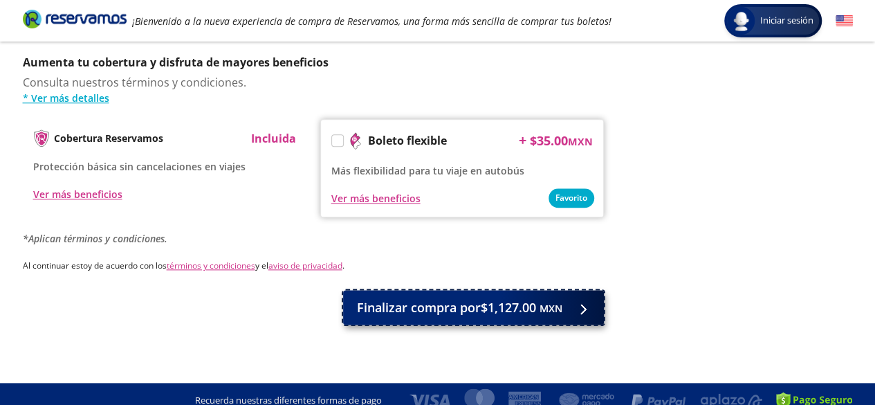
click at [486, 298] on span "Finalizar compra por $1,127.00 MXN" at bounding box center [459, 307] width 205 height 19
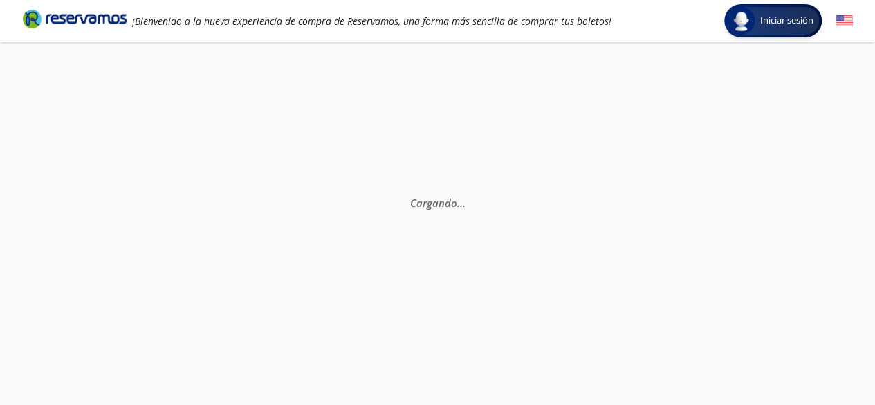
scroll to position [0, 0]
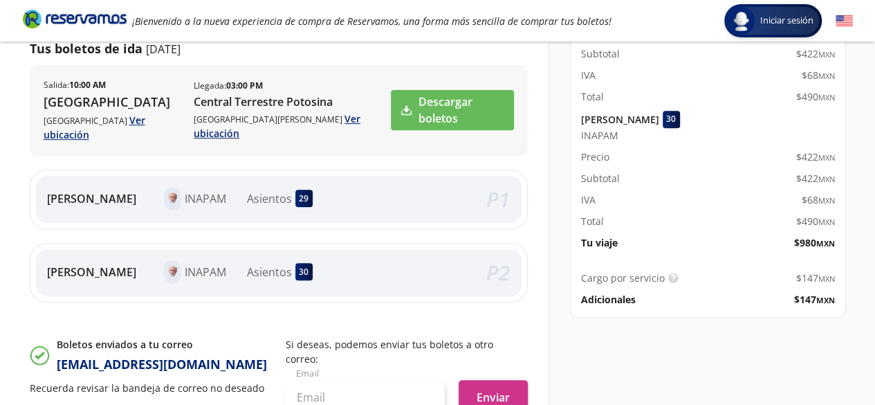
scroll to position [227, 0]
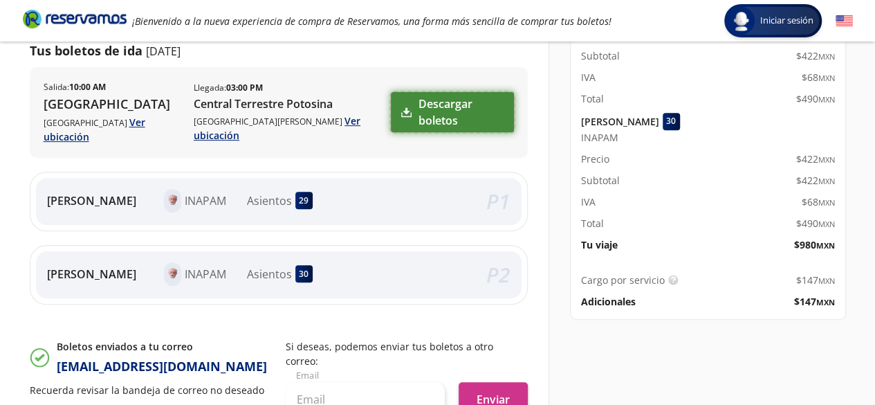
click at [412, 106] on link "Descargar boletos" at bounding box center [452, 112] width 122 height 40
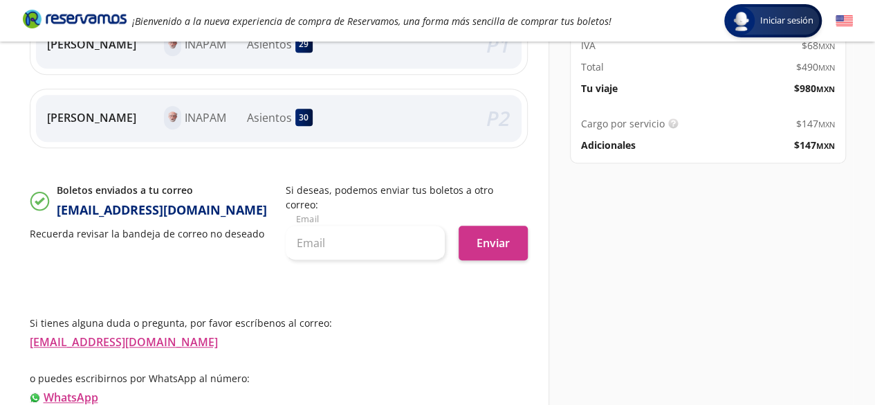
scroll to position [408, 0]
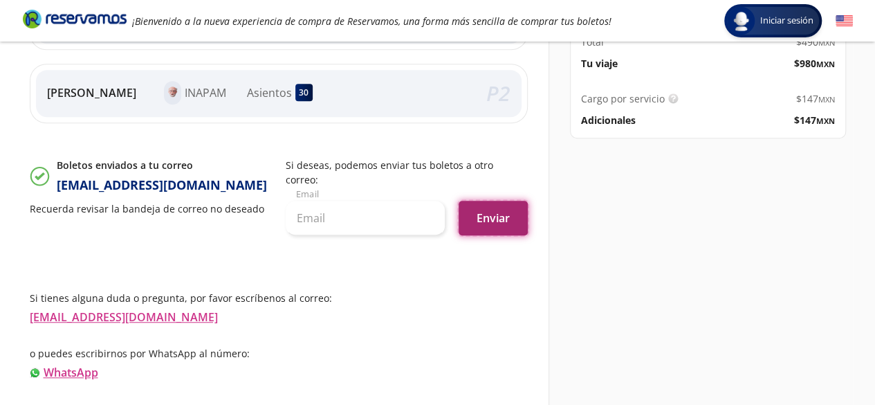
click at [510, 201] on button "Enviar" at bounding box center [493, 218] width 69 height 35
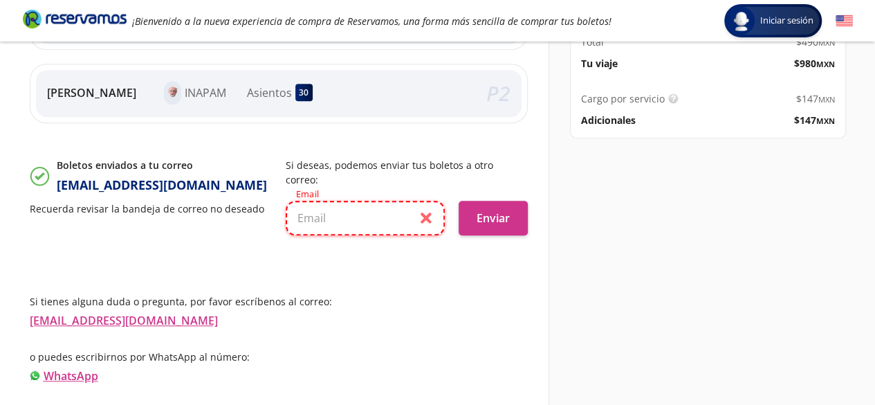
click at [351, 201] on input "text" at bounding box center [365, 218] width 159 height 35
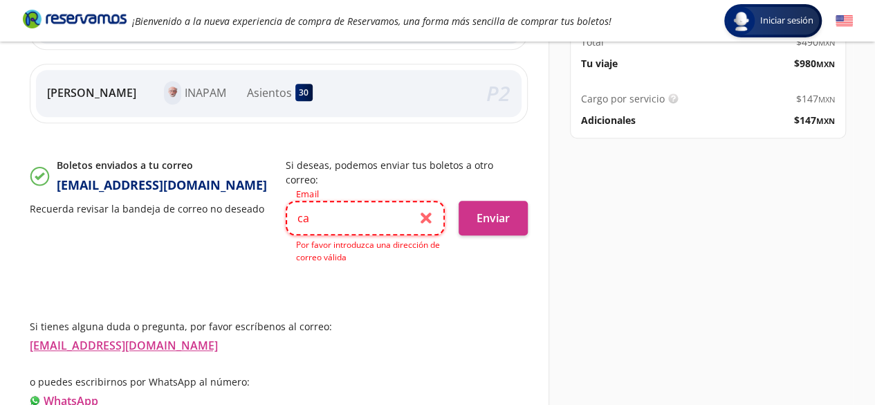
type input "[EMAIL_ADDRESS][DOMAIN_NAME]"
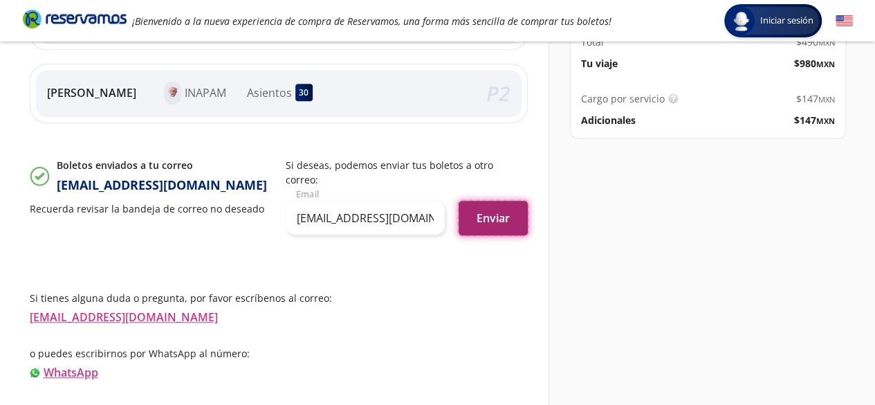
click at [487, 201] on button "Enviar" at bounding box center [493, 218] width 69 height 35
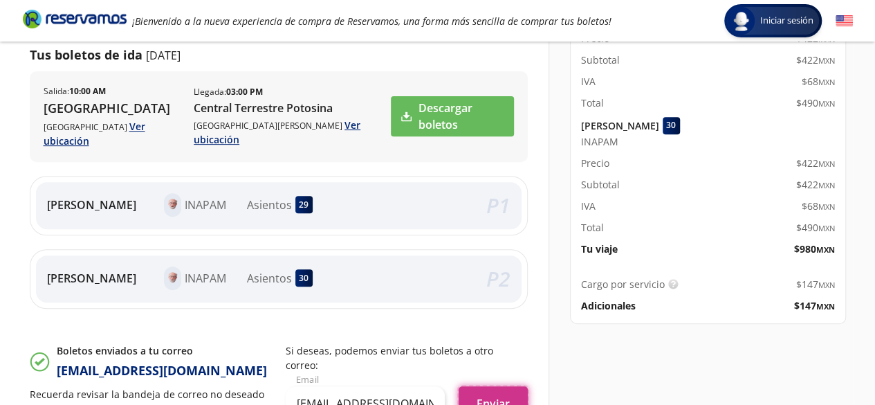
scroll to position [0, 0]
